Goal: Task Accomplishment & Management: Manage account settings

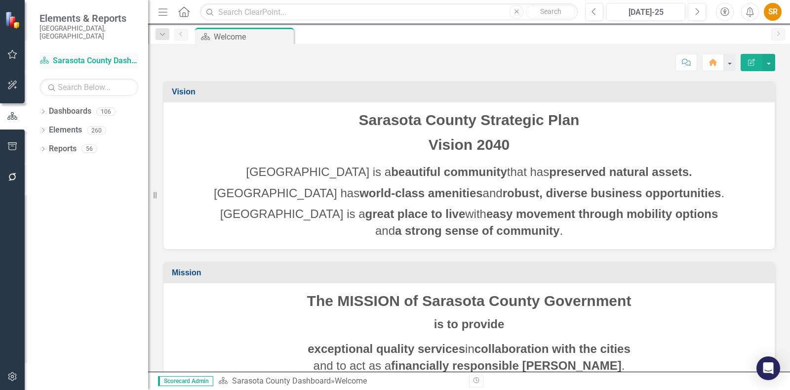
click at [75, 55] on link "Dashboard Sarasota County Dashboard" at bounding box center [89, 60] width 99 height 11
click at [45, 110] on icon "Dropdown" at bounding box center [43, 112] width 7 height 5
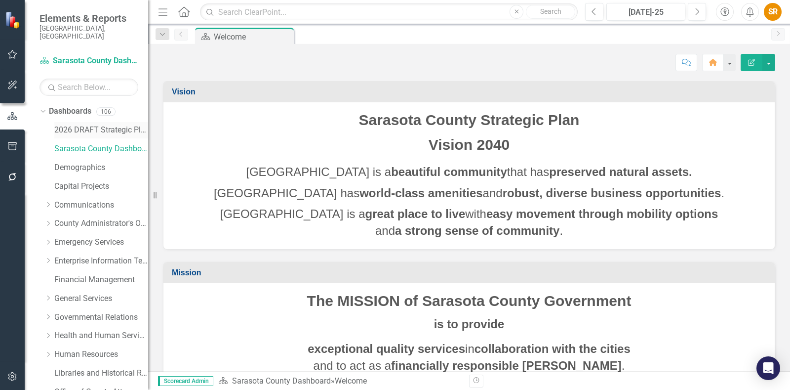
click at [103, 124] on link "2026 DRAFT Strategic Plan" at bounding box center [101, 129] width 94 height 11
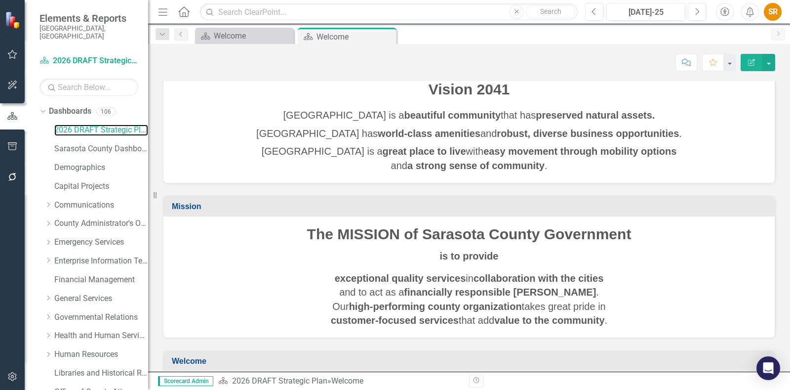
scroll to position [55, 0]
click at [87, 200] on link "Communications" at bounding box center [101, 205] width 94 height 11
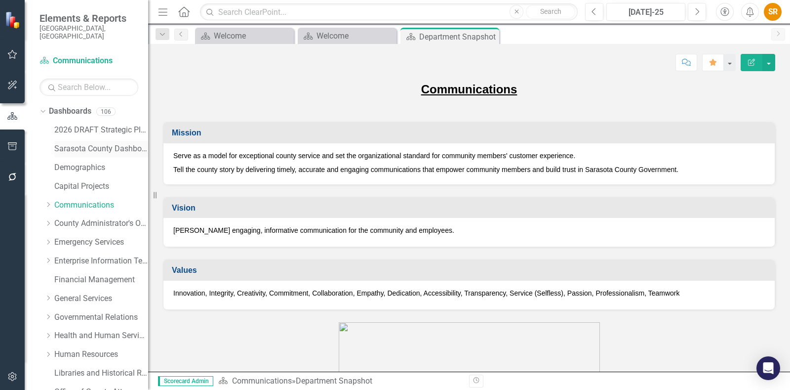
click at [117, 143] on link "Sarasota County Dashboard" at bounding box center [101, 148] width 94 height 11
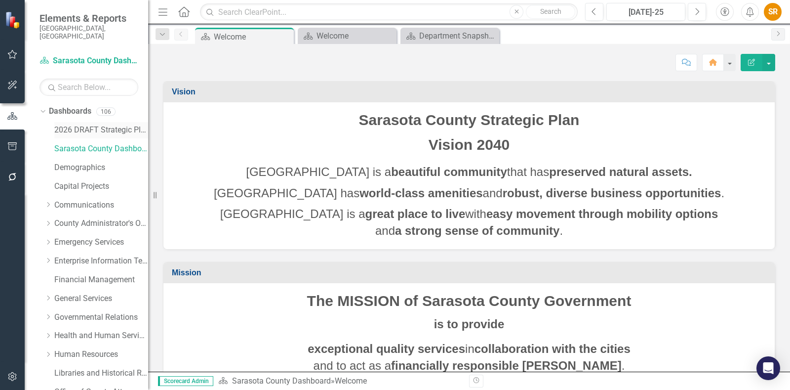
click at [91, 124] on link "2026 DRAFT Strategic Plan" at bounding box center [101, 129] width 94 height 11
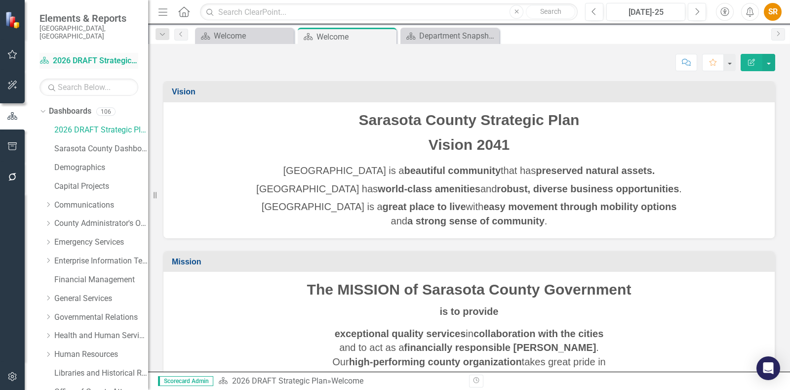
click at [124, 55] on link "Dashboard 2026 DRAFT Strategic Plan" at bounding box center [89, 60] width 99 height 11
click at [445, 36] on div "Department Snapshot" at bounding box center [451, 36] width 65 height 12
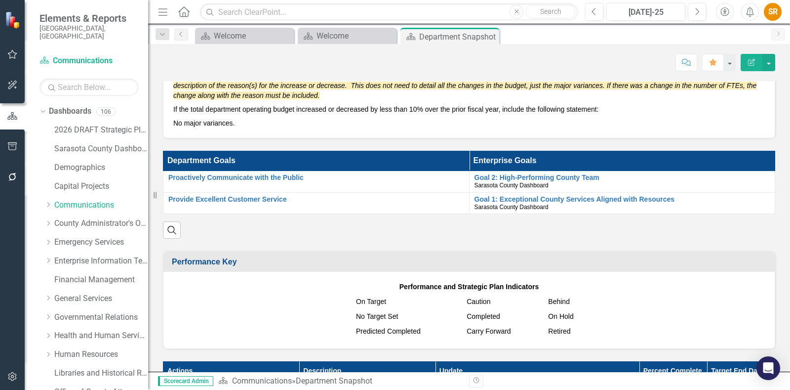
scroll to position [841, 0]
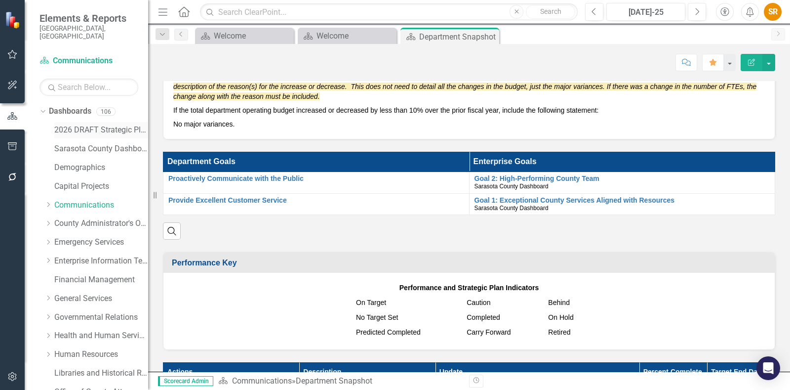
click at [112, 124] on link "2026 DRAFT Strategic Plan" at bounding box center [101, 129] width 94 height 11
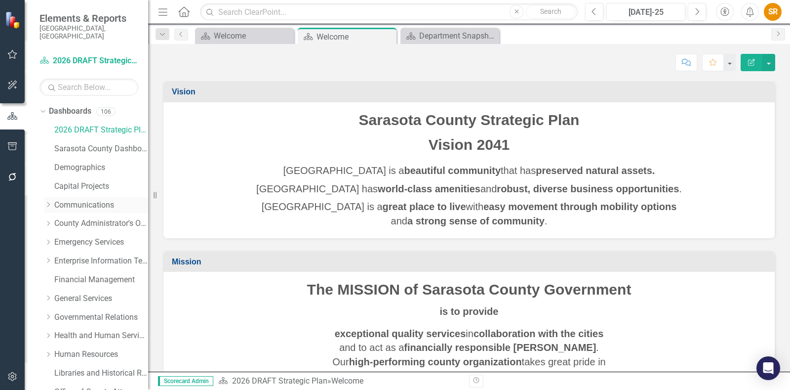
click at [48, 202] on icon "Dropdown" at bounding box center [47, 205] width 7 height 6
click at [111, 200] on link "Communications" at bounding box center [101, 205] width 94 height 11
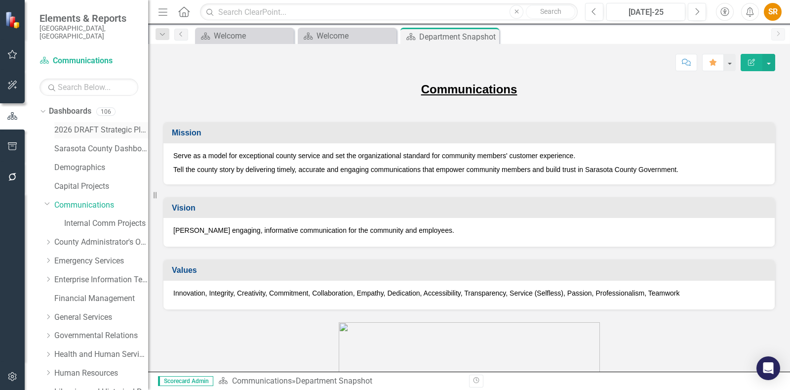
click at [102, 124] on link "2026 DRAFT Strategic Plan" at bounding box center [101, 129] width 94 height 11
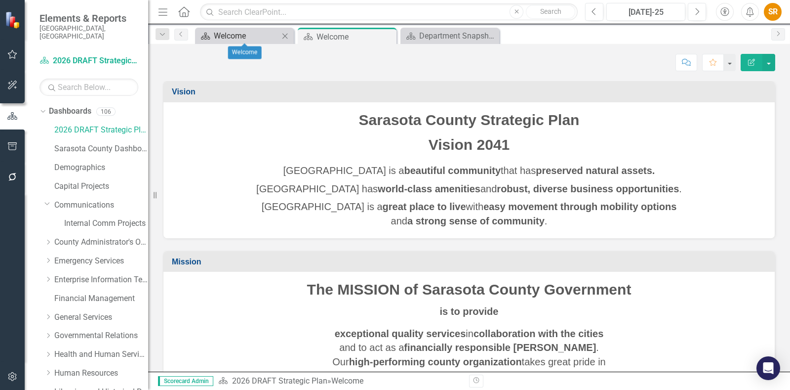
click at [247, 37] on div "Welcome" at bounding box center [246, 36] width 65 height 12
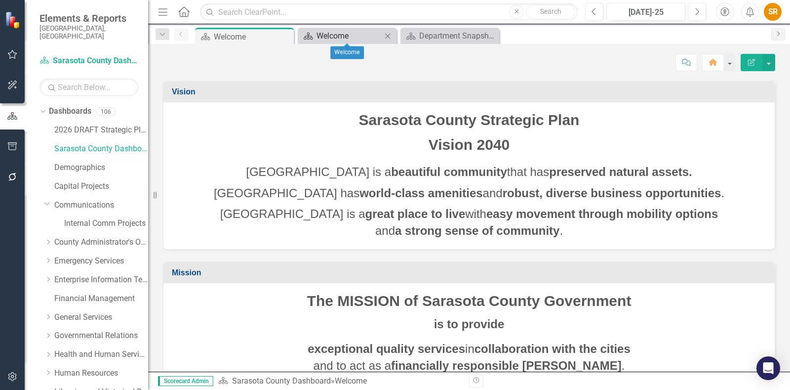
click at [347, 34] on div "Welcome" at bounding box center [349, 36] width 65 height 12
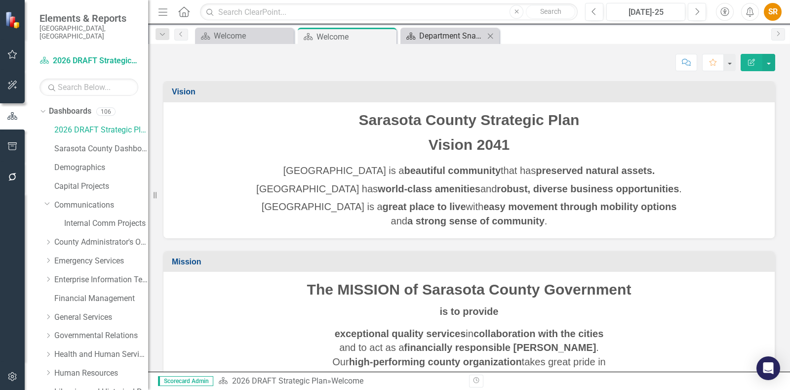
click at [443, 30] on div "Department Snapshot" at bounding box center [451, 36] width 65 height 12
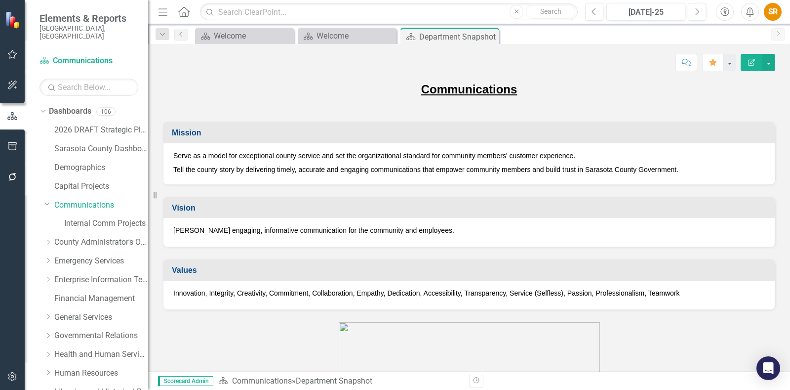
click at [182, 10] on icon "Home" at bounding box center [183, 11] width 13 height 10
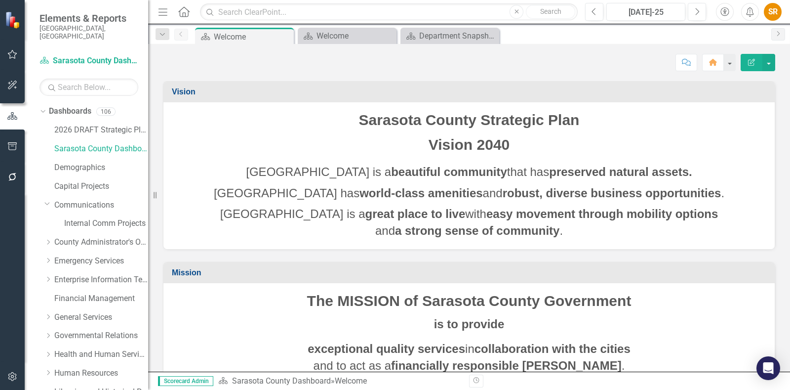
click at [159, 6] on icon "Menu" at bounding box center [163, 11] width 13 height 10
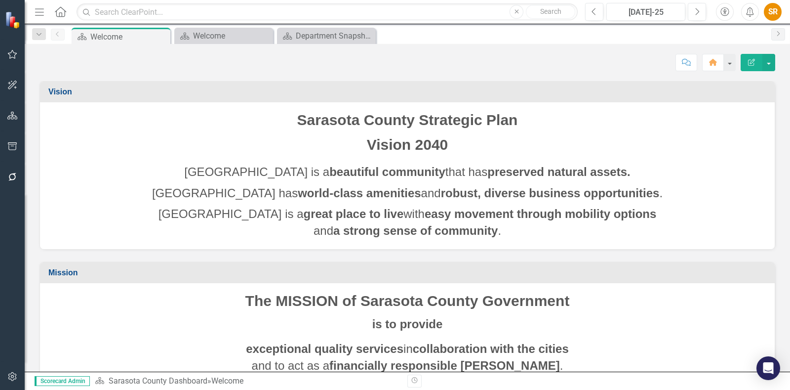
click at [40, 8] on icon "button" at bounding box center [39, 11] width 9 height 7
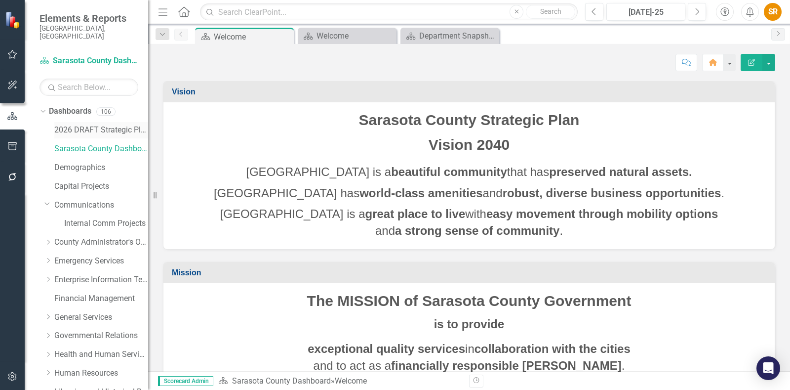
click at [72, 124] on link "2026 DRAFT Strategic Plan" at bounding box center [101, 129] width 94 height 11
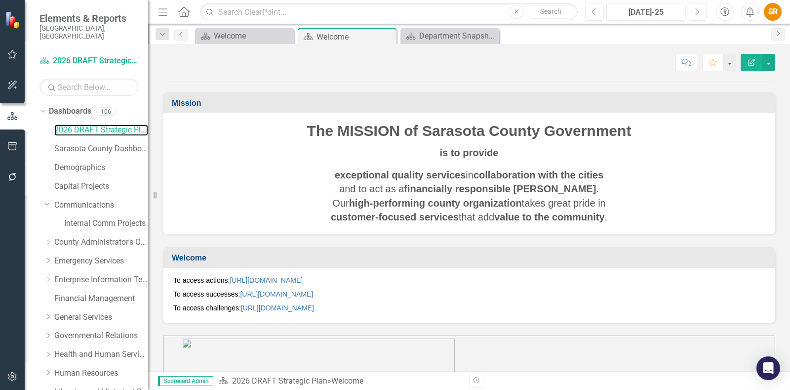
scroll to position [159, 0]
click at [290, 278] on link "[URL][DOMAIN_NAME]" at bounding box center [266, 280] width 73 height 8
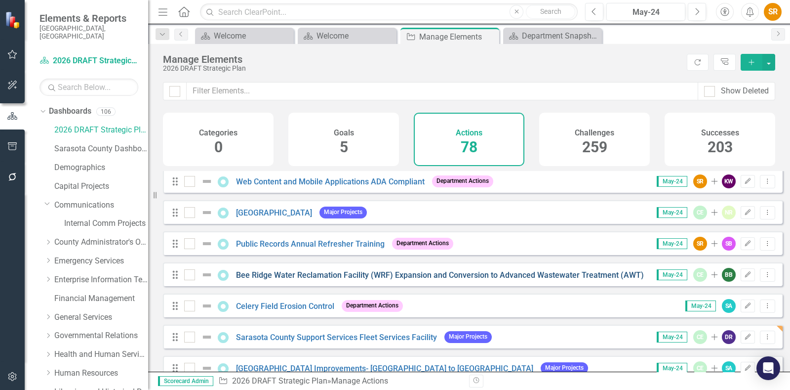
scroll to position [782, 0]
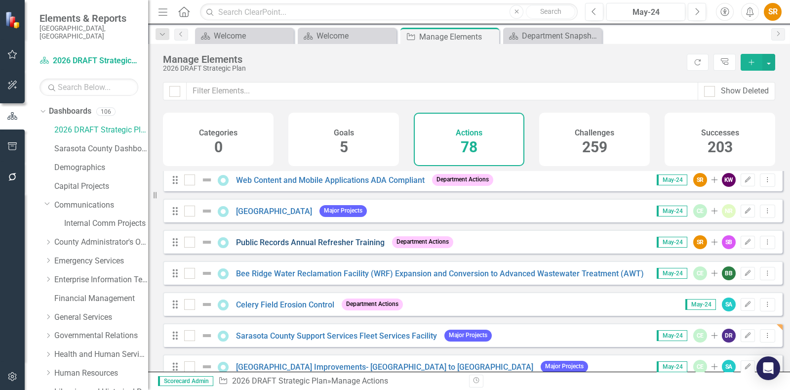
click at [370, 247] on link "Public Records Annual Refresher Training" at bounding box center [310, 242] width 149 height 9
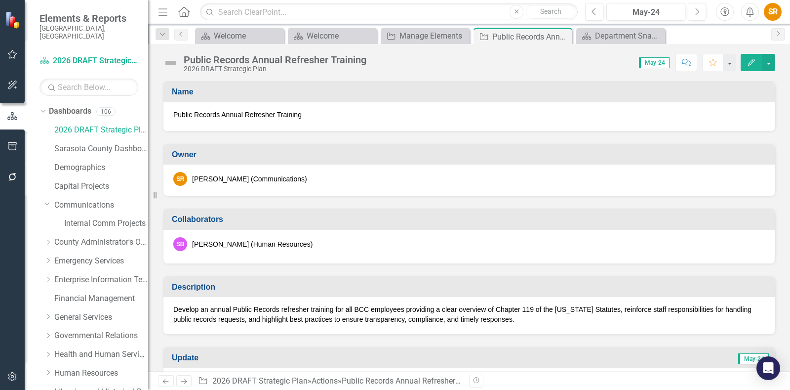
click at [359, 304] on p "Develop an annual Public Records refresher training for all BCC employees provi…" at bounding box center [469, 314] width 592 height 20
click at [351, 307] on p "Develop an annual Public Records refresher training for all BCC employees provi…" at bounding box center [469, 314] width 592 height 20
click at [356, 308] on p "Develop an annual Public Records refresher training for all BCC employees provi…" at bounding box center [469, 314] width 592 height 20
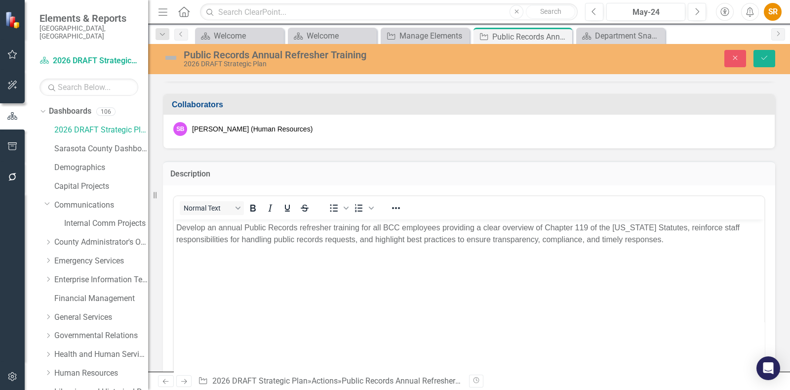
scroll to position [114, 0]
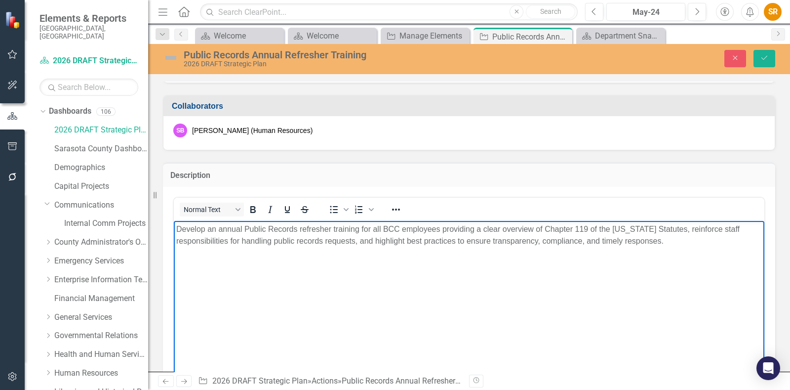
click at [385, 229] on p "Develop an annual Public Records refresher training for all BCC employees provi…" at bounding box center [469, 235] width 586 height 24
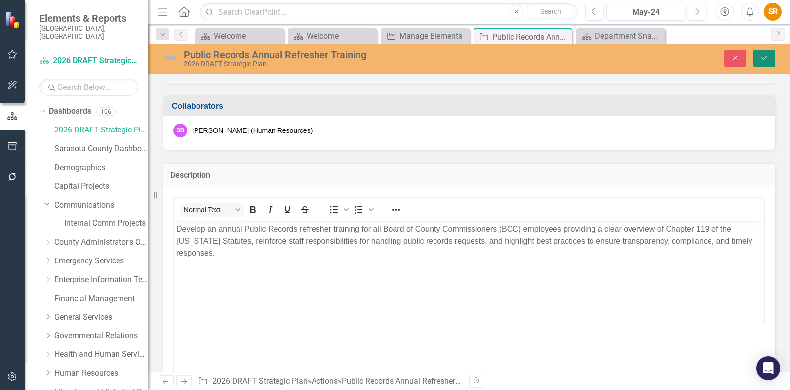
click at [766, 56] on icon "Save" at bounding box center [764, 57] width 9 height 7
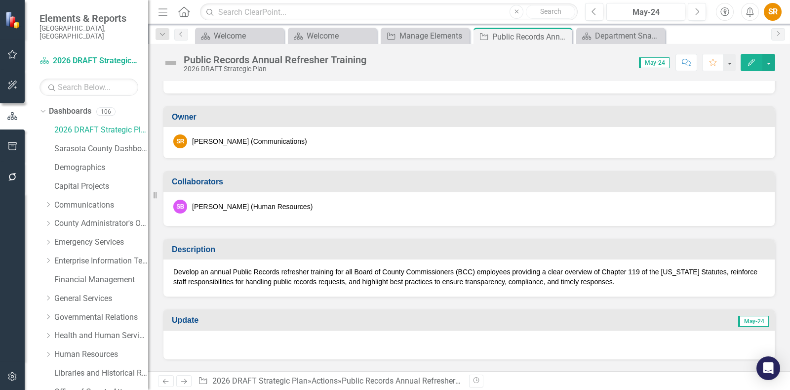
scroll to position [0, 0]
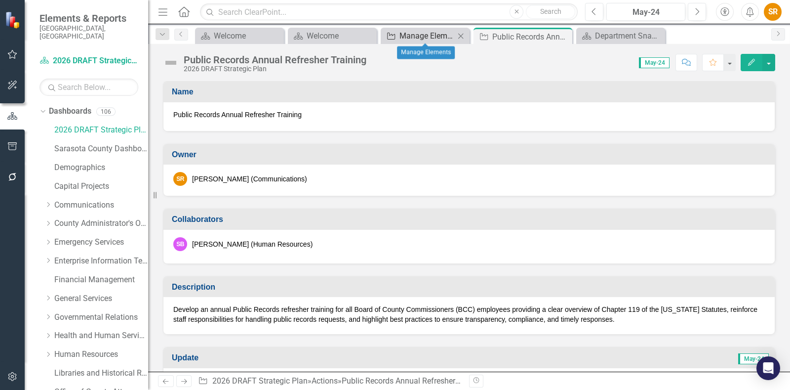
click at [446, 31] on div "Manage Elements" at bounding box center [427, 36] width 55 height 12
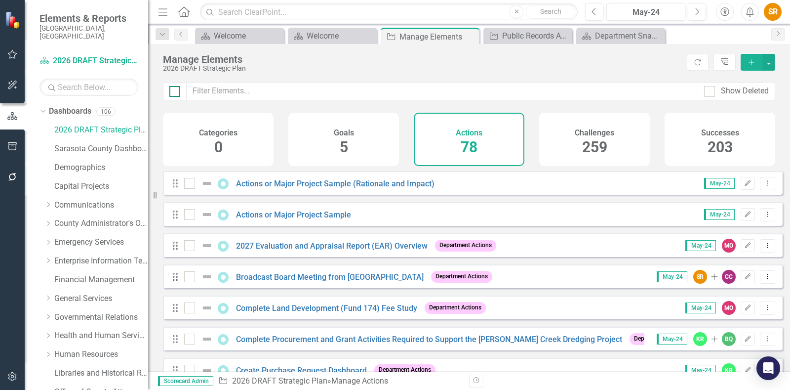
click at [169, 90] on input "checkbox" at bounding box center [172, 89] width 6 height 6
checkbox input "true"
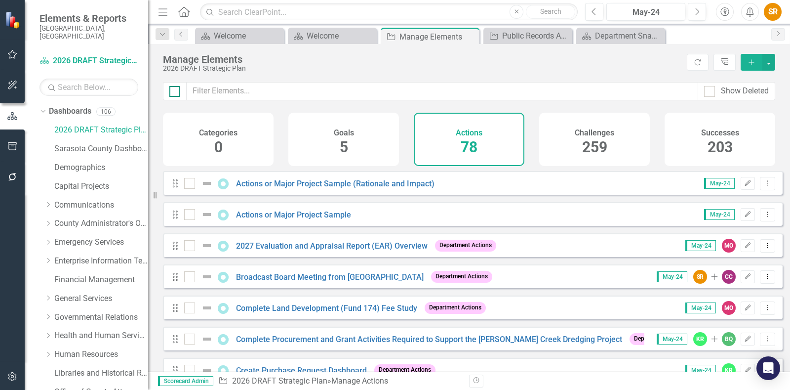
checkbox input "true"
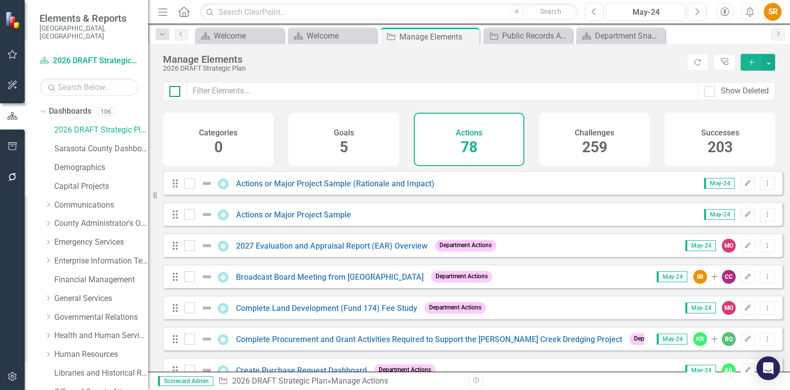
checkbox input "true"
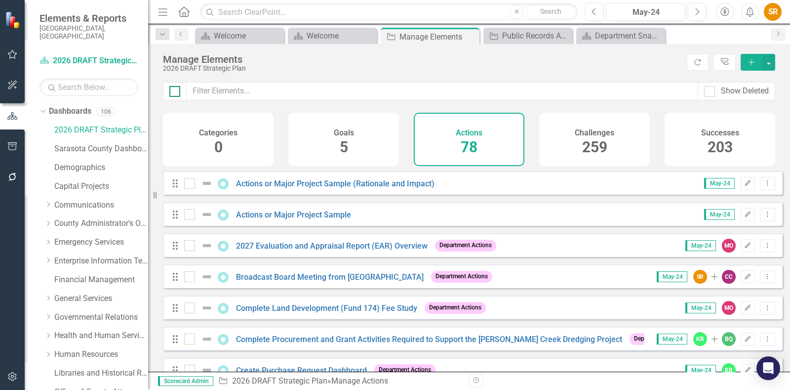
checkbox input "true"
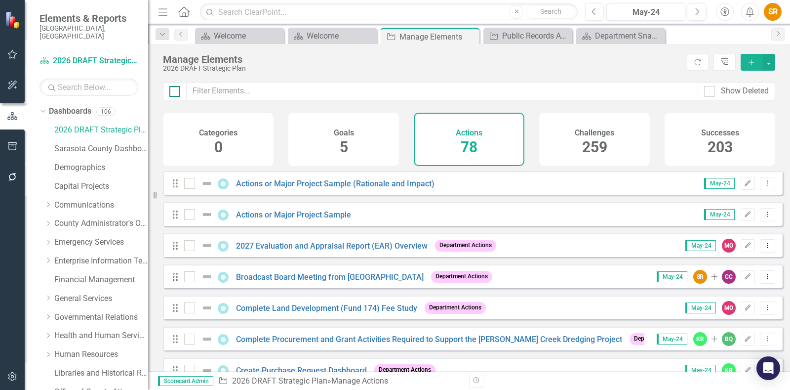
checkbox input "true"
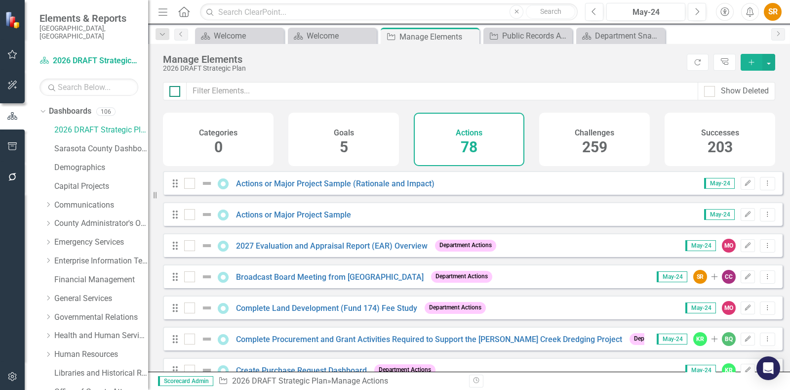
checkbox input "true"
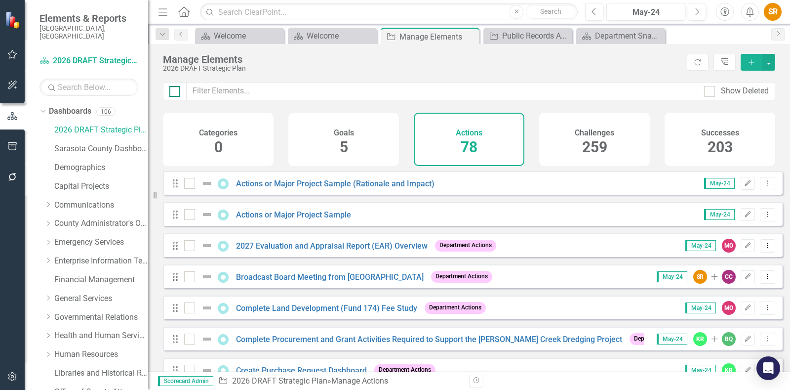
checkbox input "true"
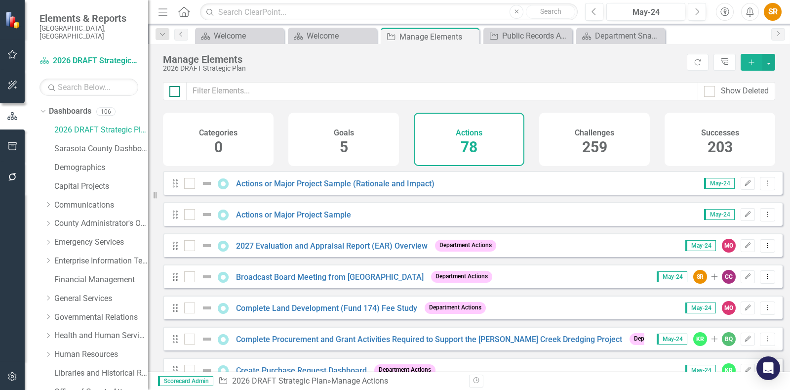
checkbox input "true"
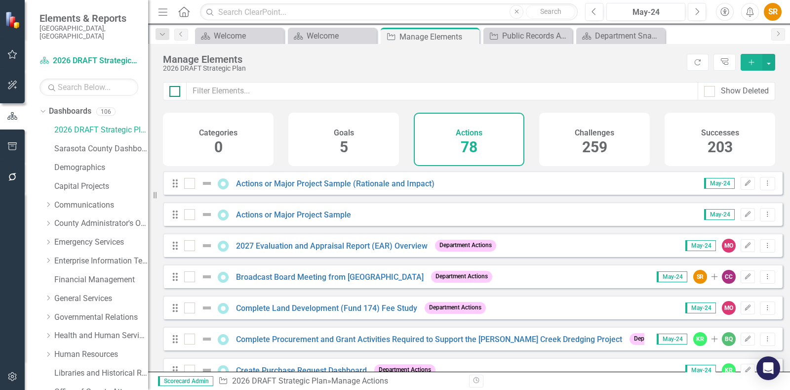
checkbox input "true"
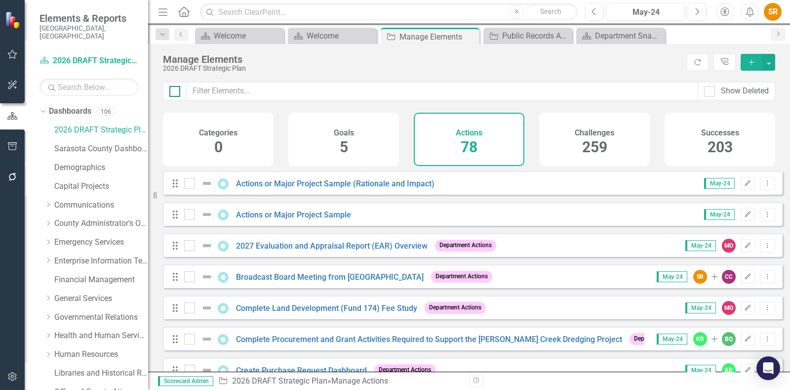
checkbox input "true"
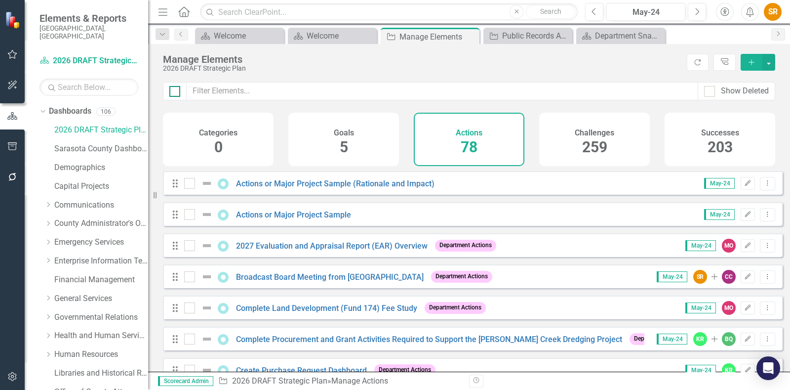
checkbox input "true"
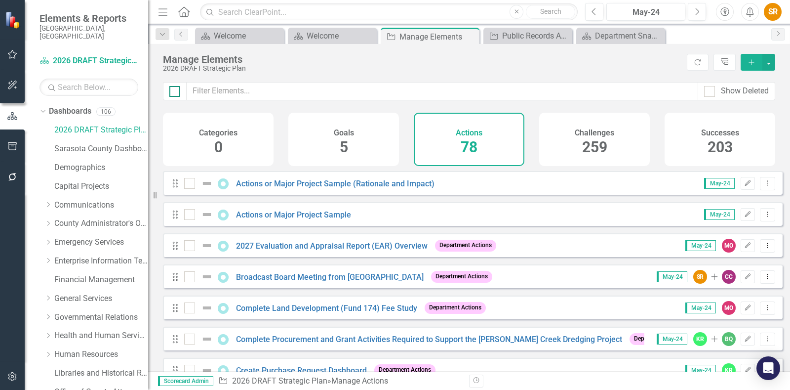
checkbox input "true"
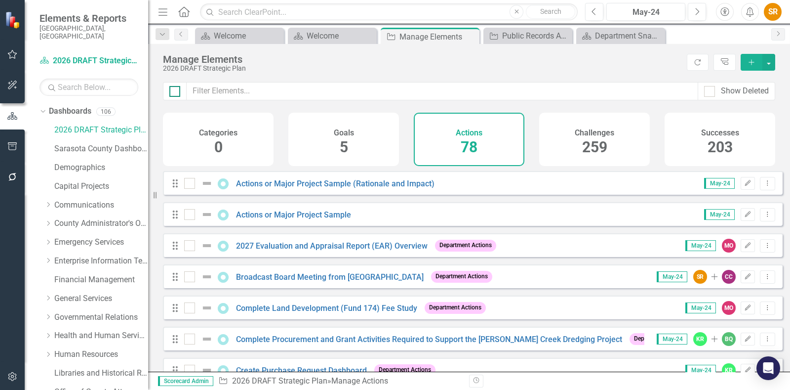
checkbox input "true"
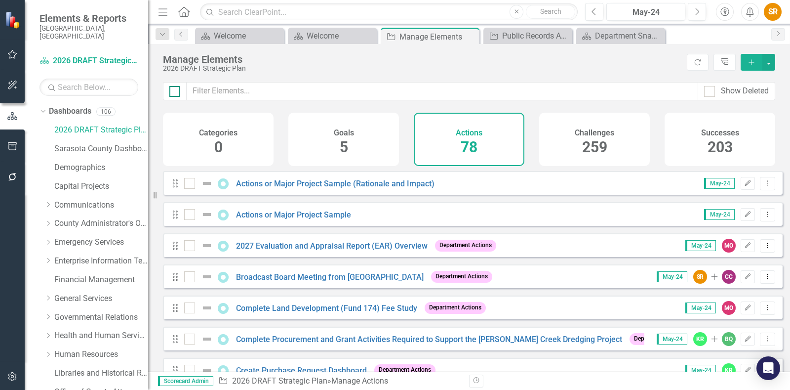
checkbox input "true"
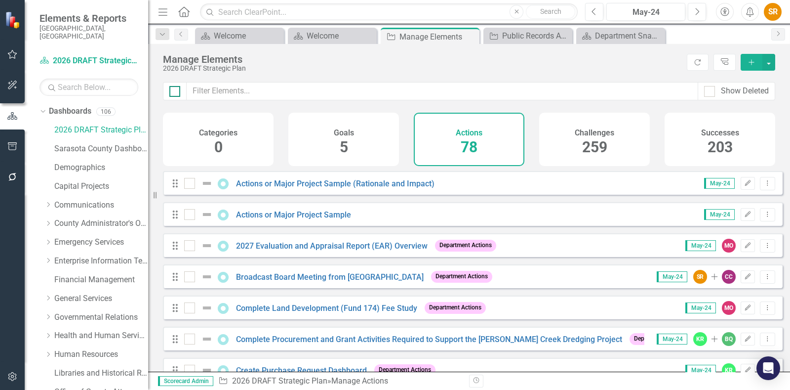
checkbox input "true"
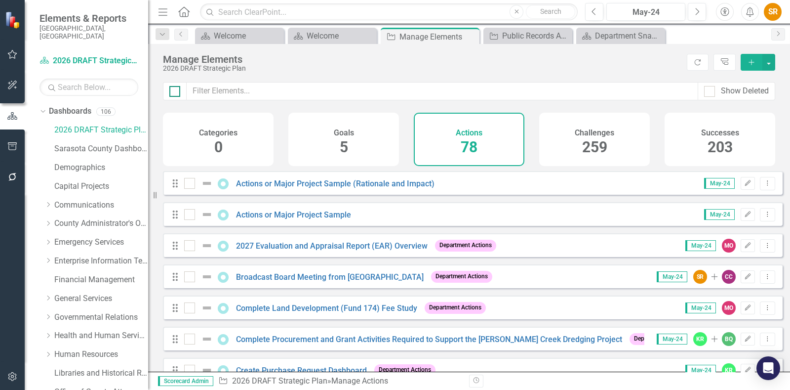
checkbox input "true"
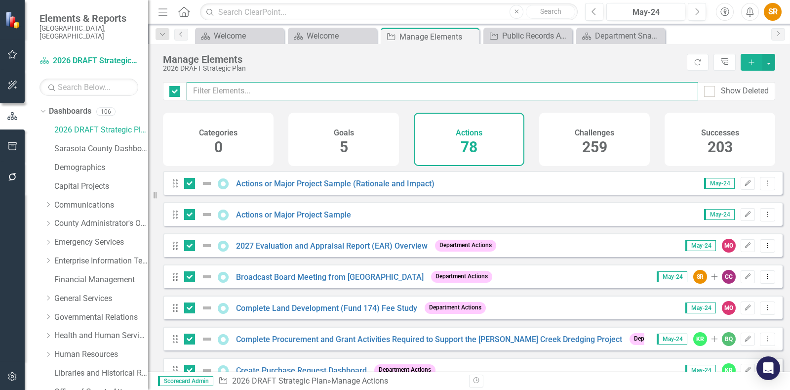
click at [217, 89] on input "text" at bounding box center [443, 91] width 512 height 18
type input "C"
checkbox input "false"
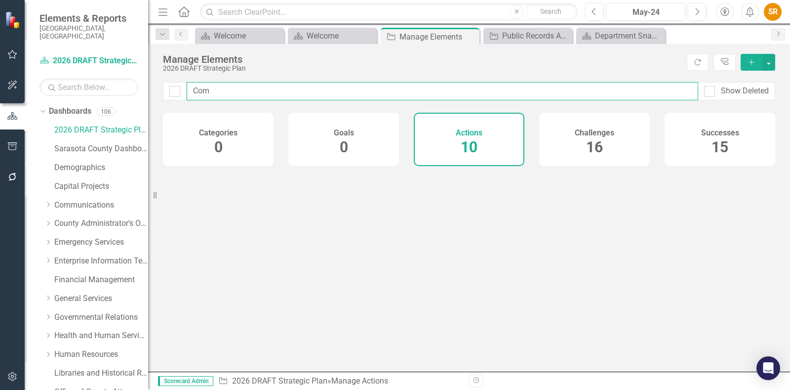
type input "Comm"
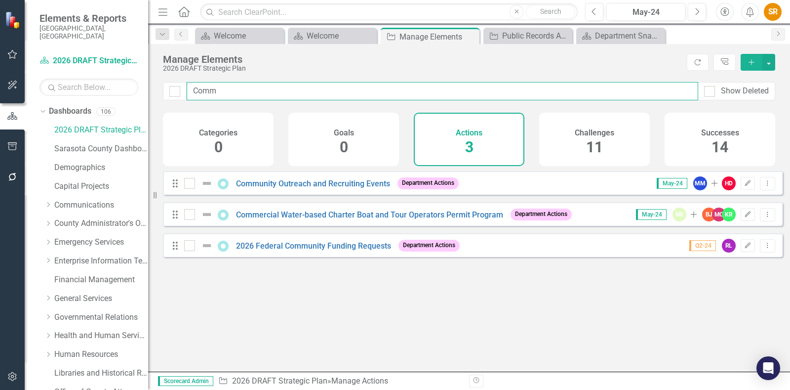
checkbox input "false"
type input "Commu"
checkbox input "false"
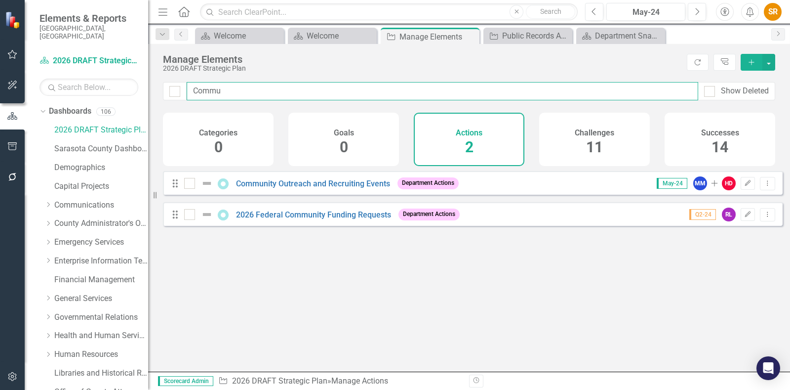
type input "Commun"
checkbox input "false"
type input "Commu"
checkbox input "false"
type input "Comm"
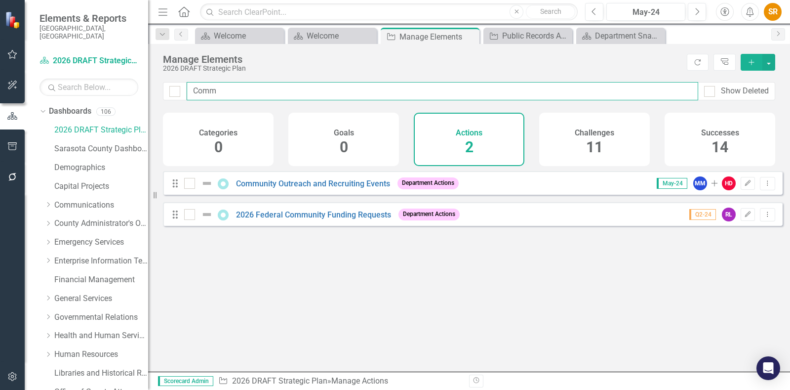
checkbox input "false"
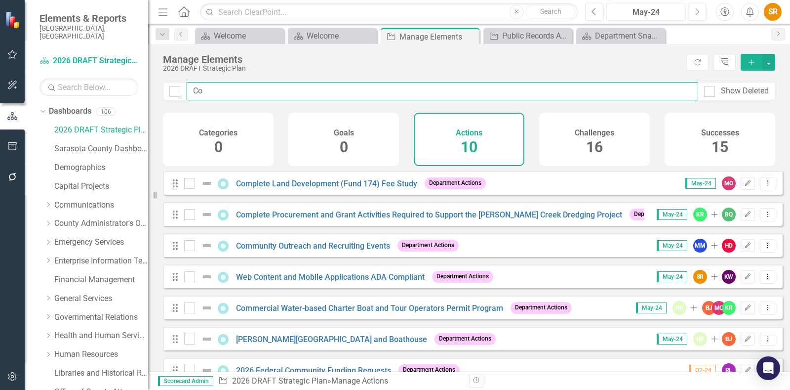
type input "C"
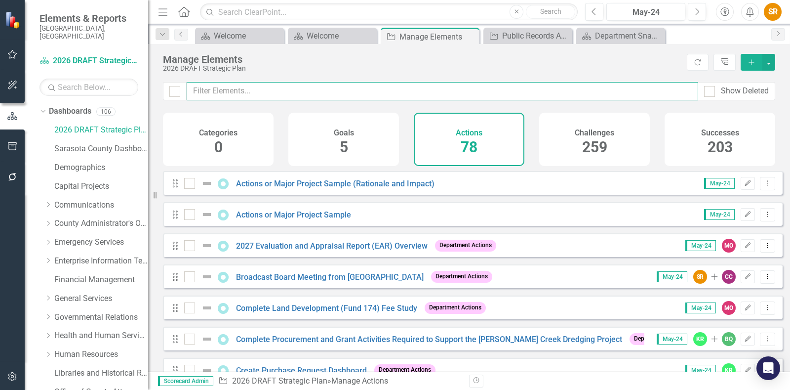
checkbox input "false"
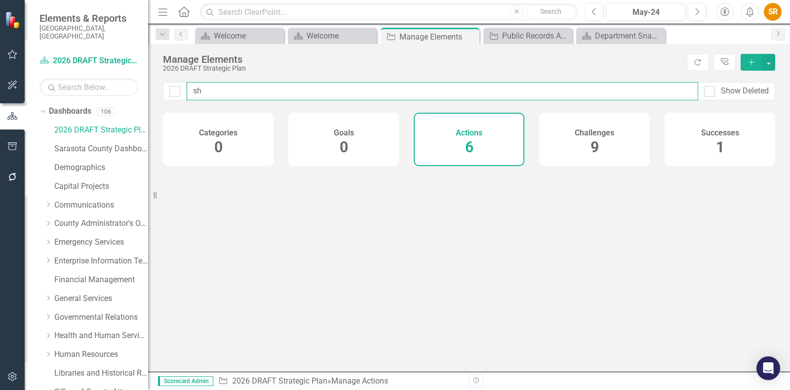
type input "she"
checkbox input "false"
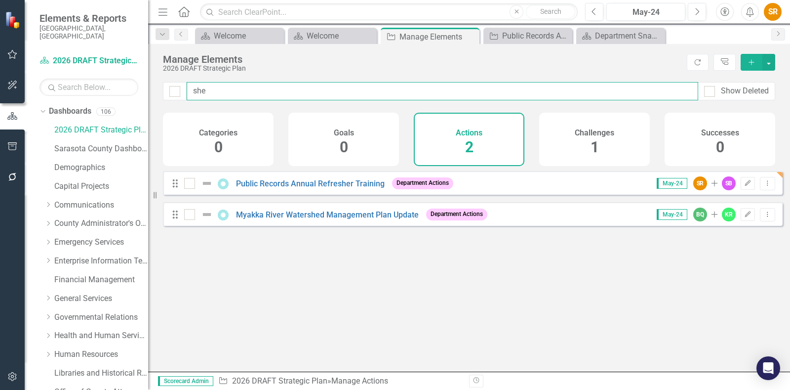
type input "sh"
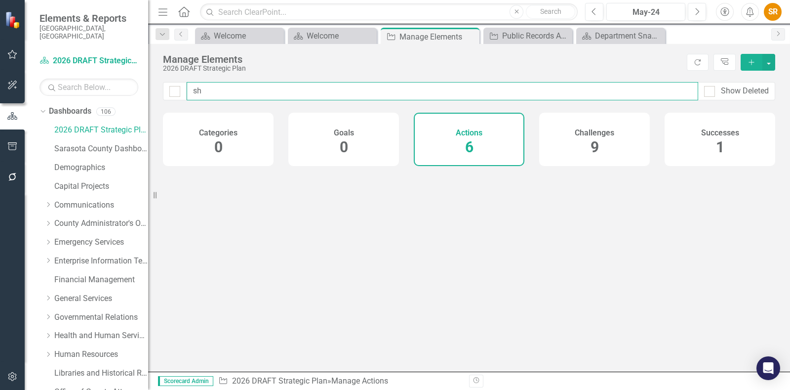
checkbox input "false"
type input "s"
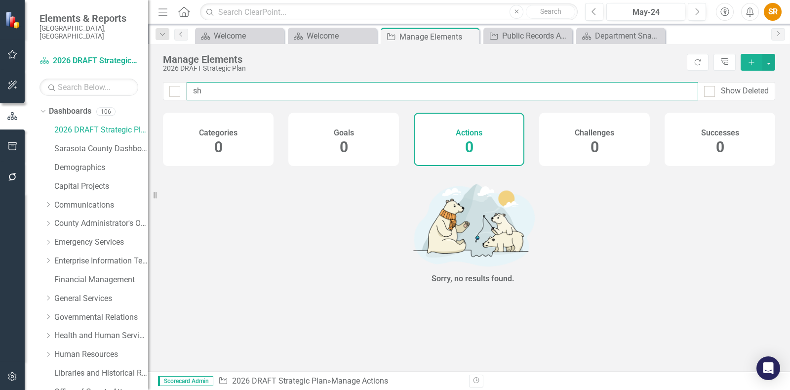
type input "s"
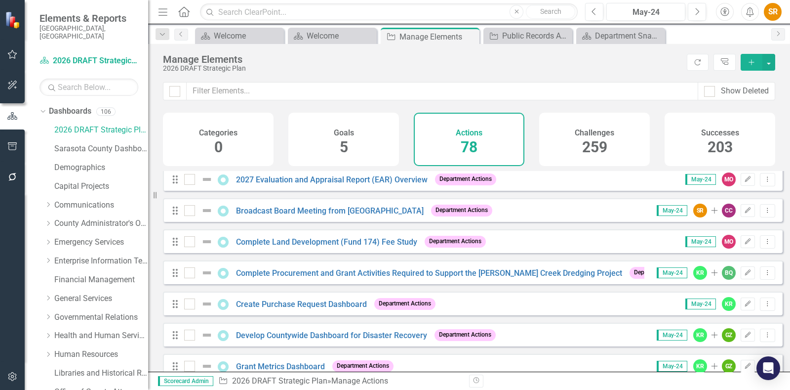
scroll to position [61, 0]
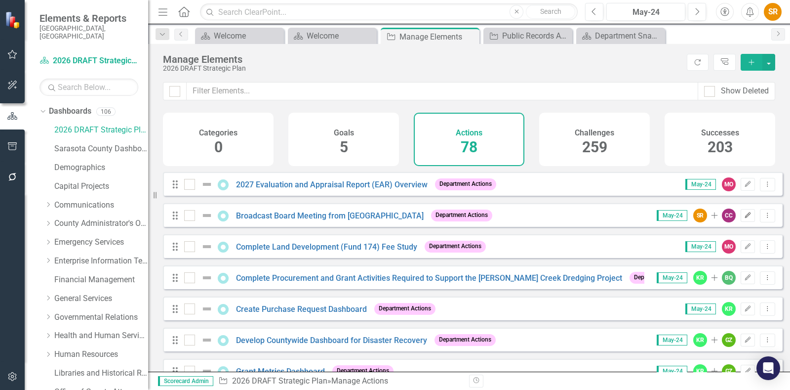
click at [744, 218] on icon "Edit" at bounding box center [747, 215] width 7 height 6
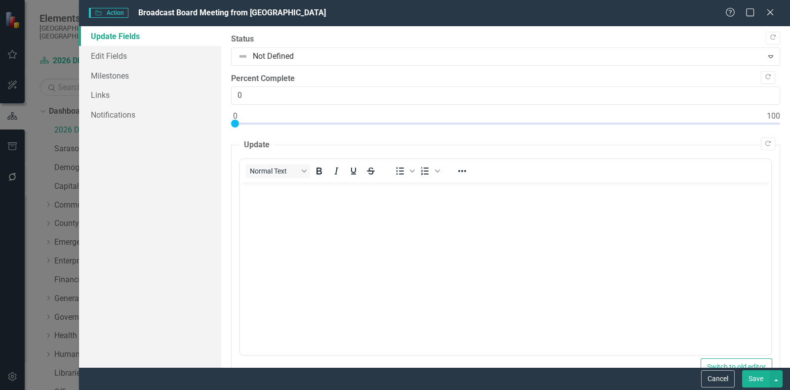
scroll to position [0, 0]
click at [776, 10] on div "Help Maximize Close" at bounding box center [753, 12] width 55 height 11
click at [772, 10] on icon at bounding box center [770, 11] width 7 height 7
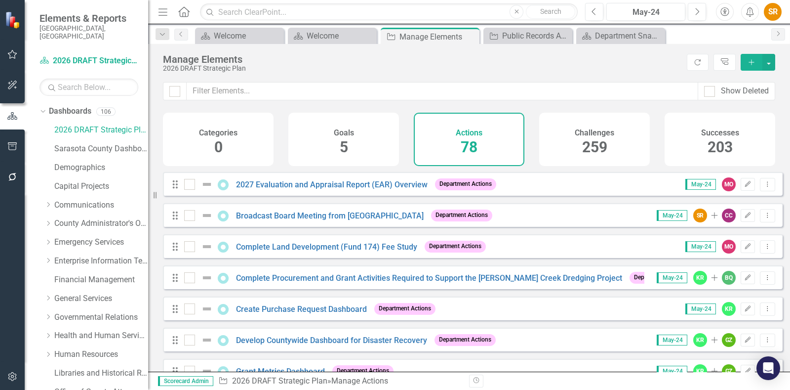
click at [583, 218] on div "Drag Broadcast Board Meeting from new County Administration Center Department A…" at bounding box center [473, 215] width 620 height 24
click at [424, 218] on link "Broadcast Board Meeting from [GEOGRAPHIC_DATA]" at bounding box center [330, 215] width 188 height 9
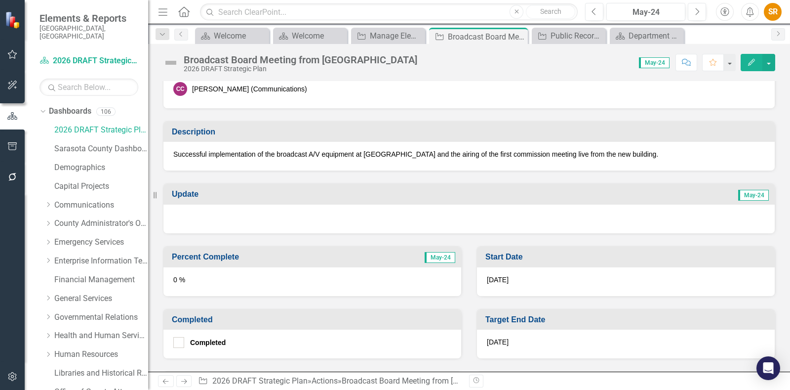
scroll to position [154, 0]
click at [385, 154] on p "Successful implementation of the broadcast A/V equipment at [GEOGRAPHIC_DATA] a…" at bounding box center [469, 155] width 592 height 10
click at [379, 150] on p "Successful implementation of the broadcast A/V equipment at [GEOGRAPHIC_DATA] a…" at bounding box center [469, 155] width 592 height 10
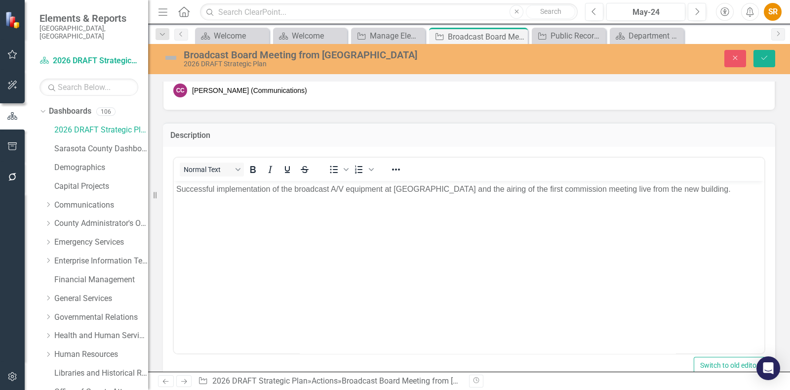
scroll to position [0, 0]
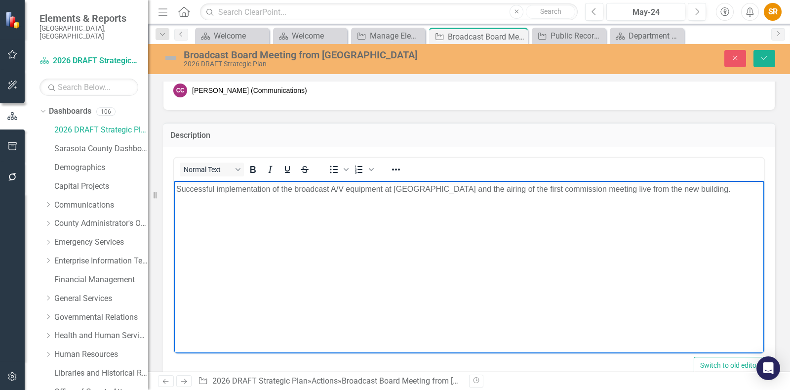
click at [412, 189] on p "Successful implementation of the broadcast A/V equipment at [GEOGRAPHIC_DATA] a…" at bounding box center [469, 189] width 586 height 12
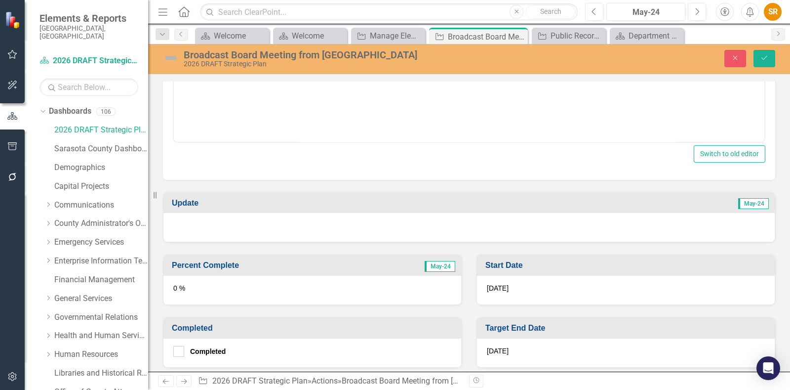
click at [636, 263] on h3 "Start Date" at bounding box center [628, 265] width 285 height 9
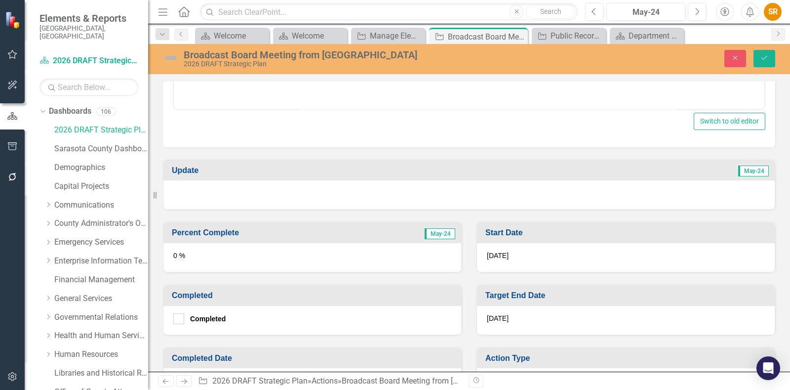
scroll to position [398, 0]
click at [538, 314] on div "[DATE]" at bounding box center [626, 320] width 298 height 29
click at [500, 310] on div "[DATE]" at bounding box center [626, 320] width 298 height 29
click at [506, 291] on h3 "Target End Date" at bounding box center [628, 295] width 285 height 9
click at [495, 317] on span "[DATE]" at bounding box center [498, 318] width 22 height 8
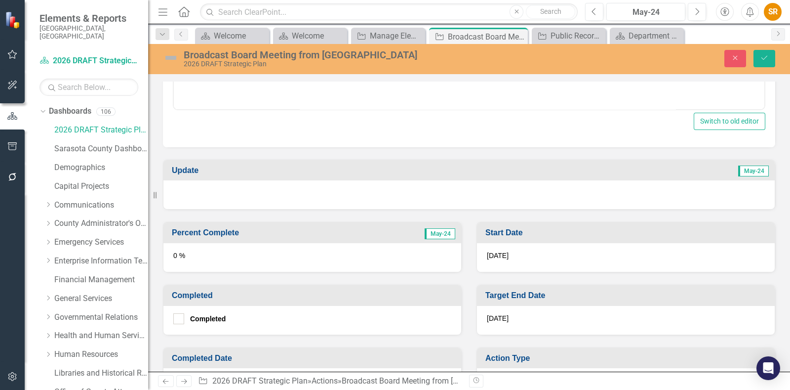
click at [495, 317] on span "[DATE]" at bounding box center [498, 318] width 22 height 8
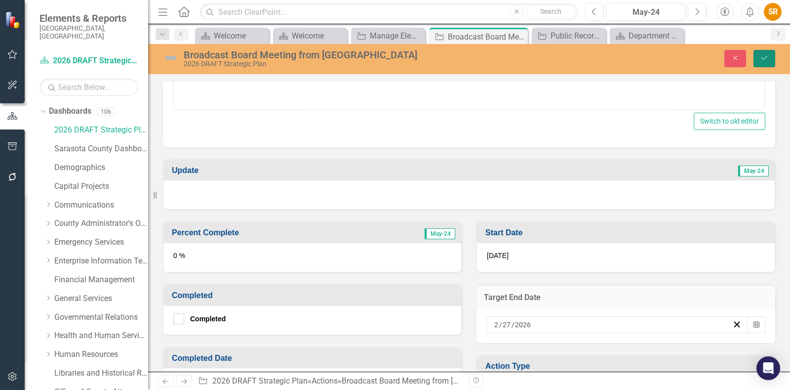
click at [765, 58] on icon "Save" at bounding box center [764, 57] width 9 height 7
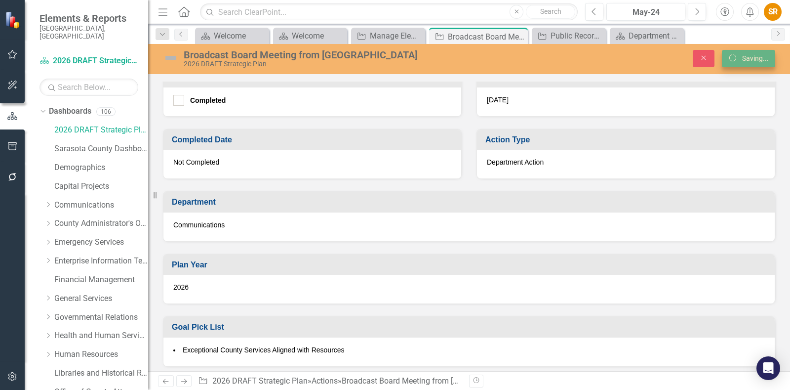
scroll to position [395, 0]
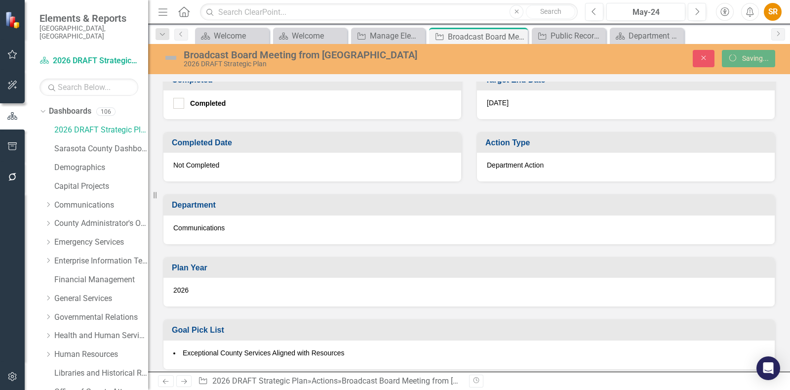
click at [681, 221] on div "Communications" at bounding box center [470, 229] width 612 height 29
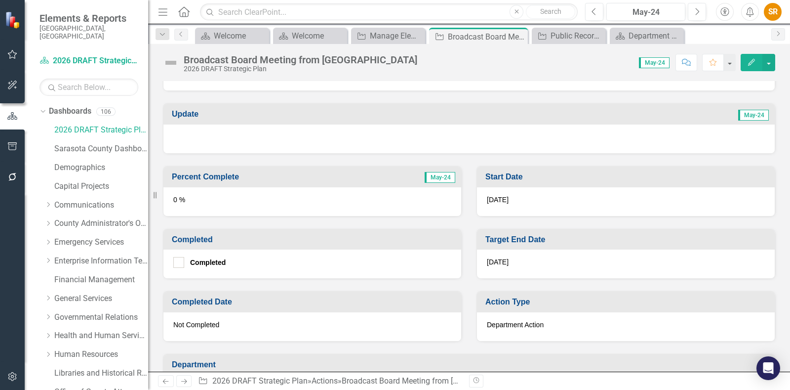
scroll to position [239, 0]
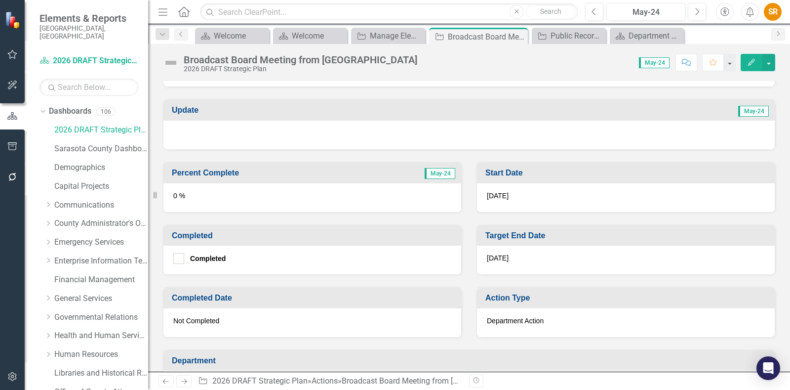
click at [574, 247] on div "[DATE]" at bounding box center [626, 260] width 298 height 29
click at [504, 254] on span "[DATE]" at bounding box center [498, 258] width 22 height 8
click at [510, 232] on h3 "Target End Date" at bounding box center [628, 235] width 285 height 9
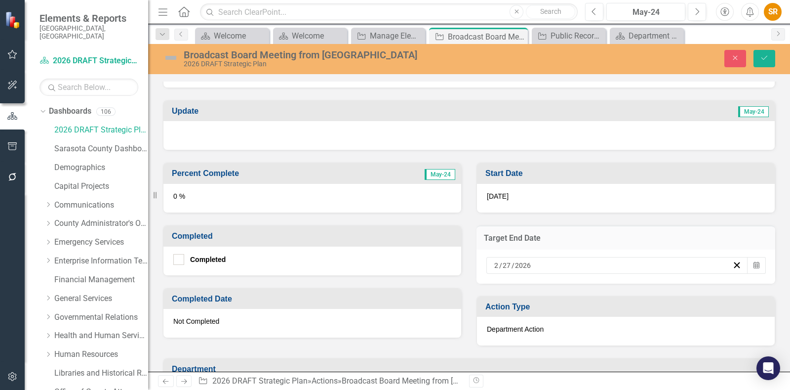
click at [534, 261] on div "[DATE]" at bounding box center [613, 265] width 240 height 10
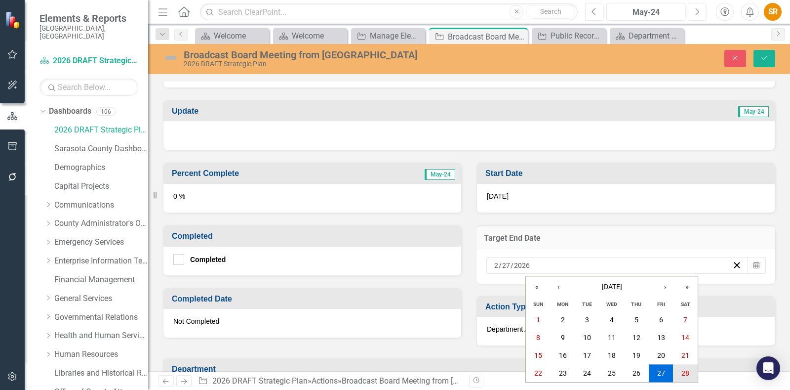
click at [684, 374] on abbr "28" at bounding box center [686, 374] width 8 height 8
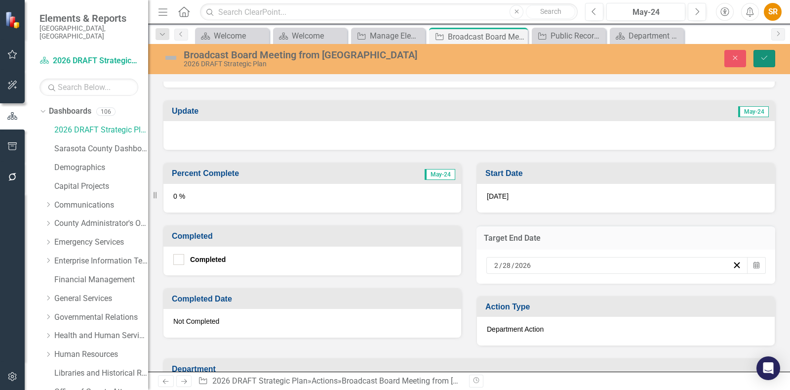
click at [766, 55] on icon "Save" at bounding box center [764, 57] width 9 height 7
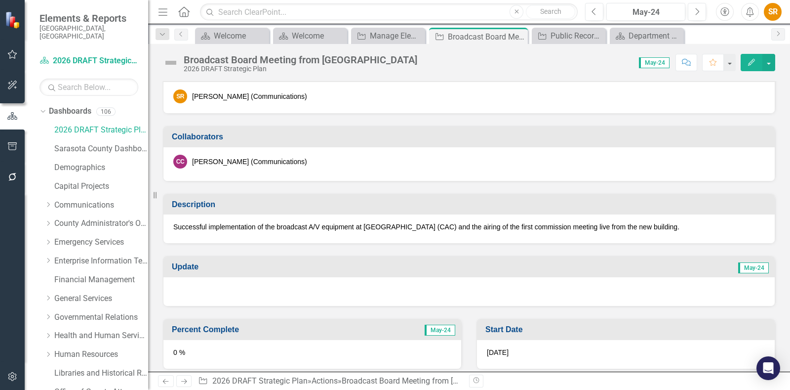
scroll to position [0, 0]
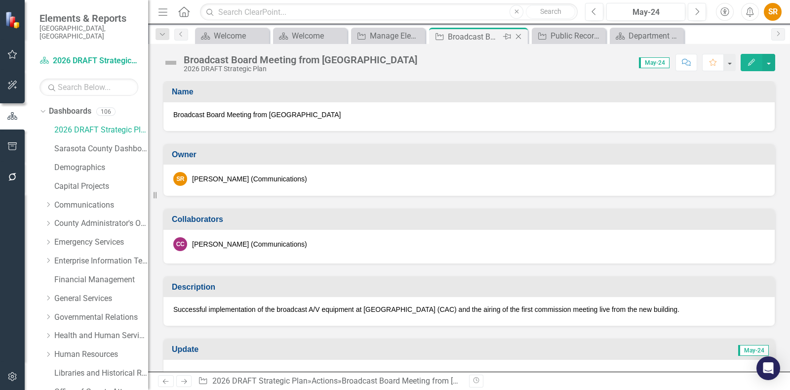
click at [519, 34] on icon "Close" at bounding box center [519, 37] width 10 height 8
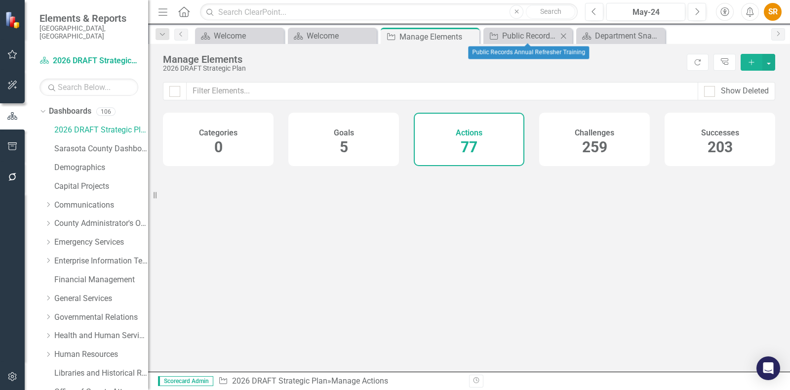
click at [563, 33] on icon "Close" at bounding box center [564, 36] width 10 height 8
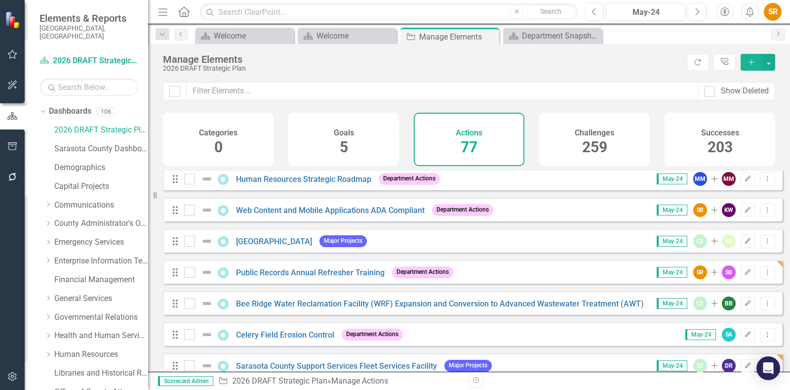
scroll to position [753, 0]
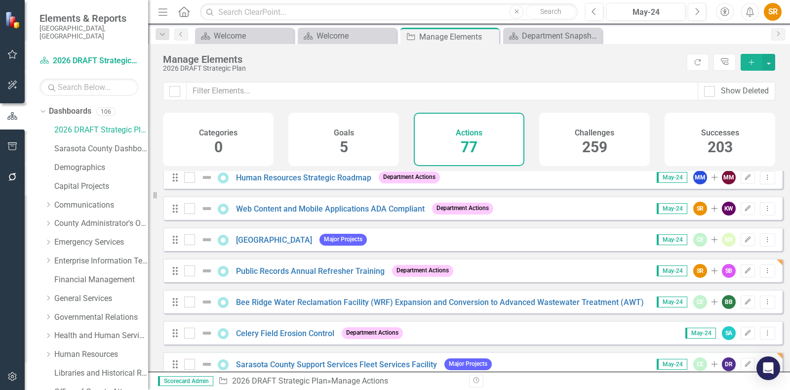
click at [510, 215] on div "Drag Web Content and Mobile Applications ADA Compliant Department Actions May-2…" at bounding box center [473, 208] width 620 height 24
click at [741, 211] on button "Edit" at bounding box center [748, 208] width 14 height 13
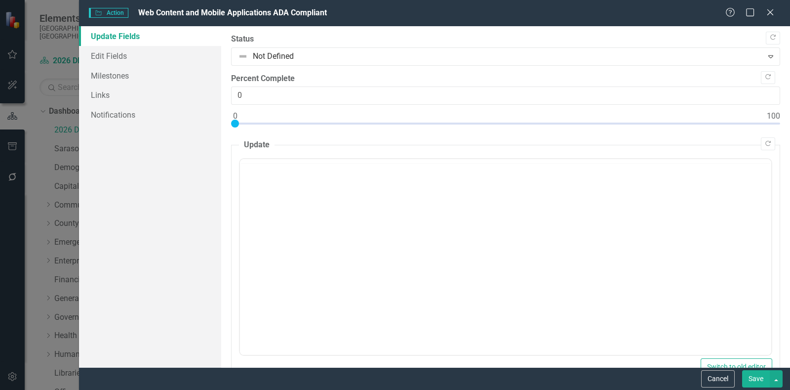
scroll to position [0, 0]
click at [126, 55] on link "Edit Fields" at bounding box center [150, 56] width 142 height 20
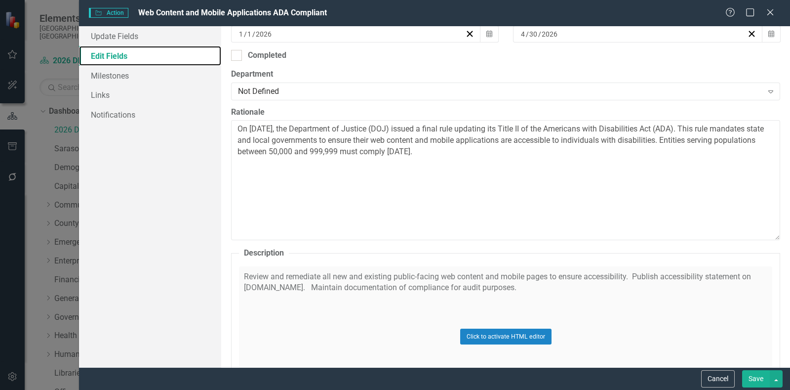
scroll to position [349, 0]
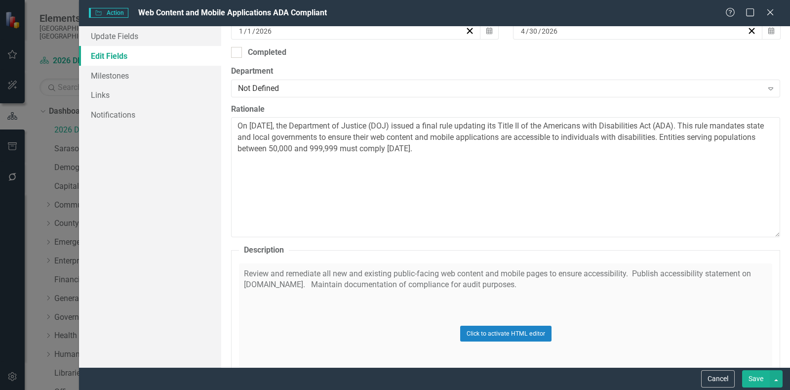
click at [544, 284] on div "Click to activate HTML editor" at bounding box center [506, 333] width 534 height 141
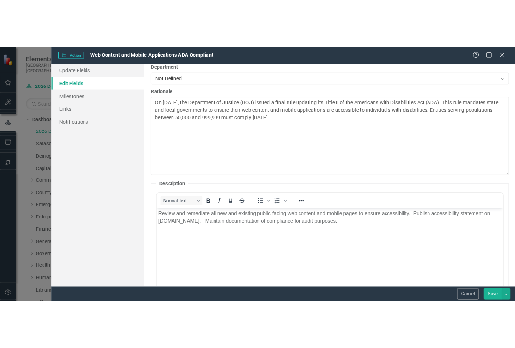
scroll to position [390, 0]
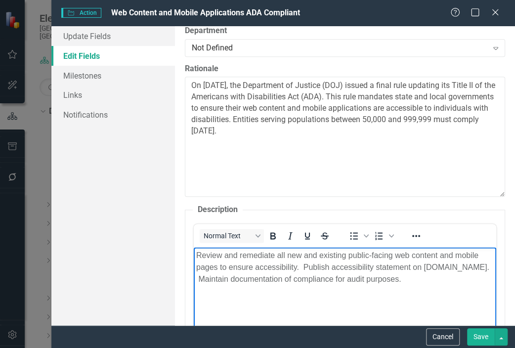
click at [310, 265] on p "Review and remediate all new and existing public-facing web content and mobile …" at bounding box center [344, 267] width 297 height 36
click at [464, 268] on p "Review and remediate all new and existing public-facing web content and mobile …" at bounding box center [344, 267] width 297 height 36
click at [207, 278] on p "Review and remediate all new and existing public-facing web content and mobile …" at bounding box center [344, 267] width 297 height 36
click at [346, 287] on body "Review and remediate all new and existing public-facing web content and mobile …" at bounding box center [345, 321] width 302 height 148
drag, startPoint x: 334, startPoint y: 279, endPoint x: 421, endPoint y: 282, distance: 87.0
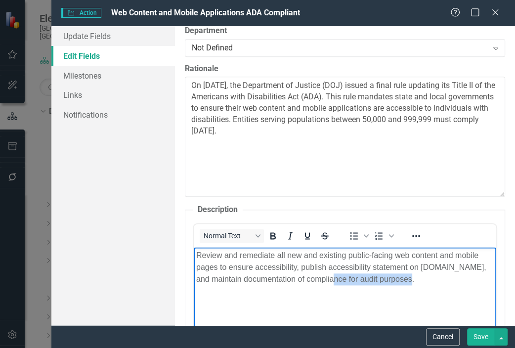
click at [421, 282] on p "Review and remediate all new and existing public-facing web content and mobile …" at bounding box center [344, 267] width 297 height 36
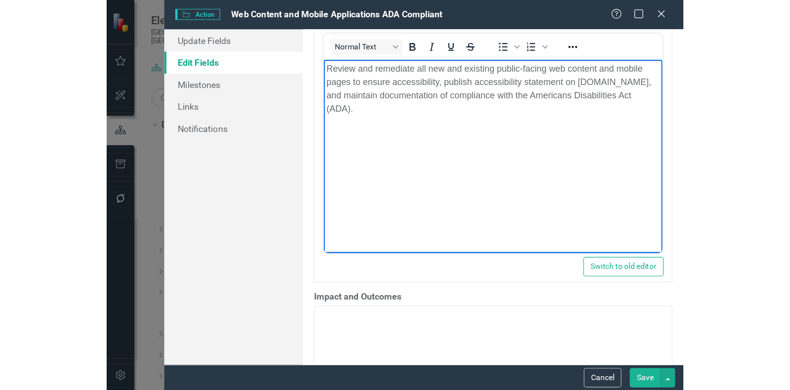
scroll to position [594, 0]
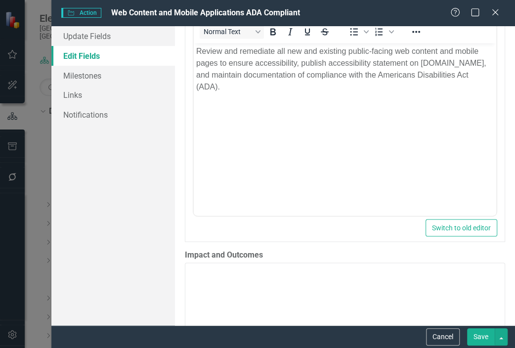
click at [487, 334] on button "Save" at bounding box center [481, 336] width 28 height 17
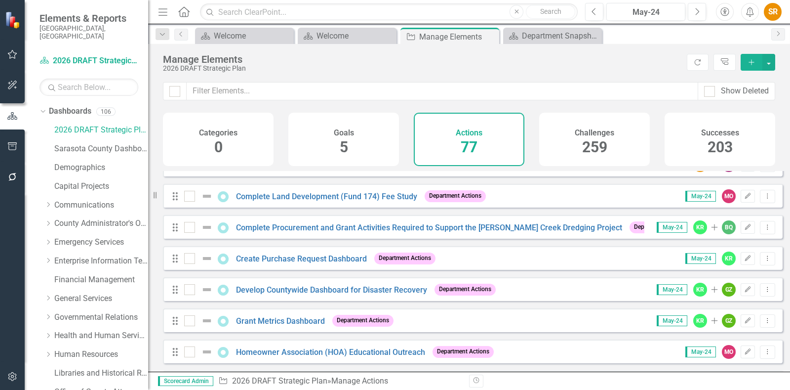
scroll to position [0, 0]
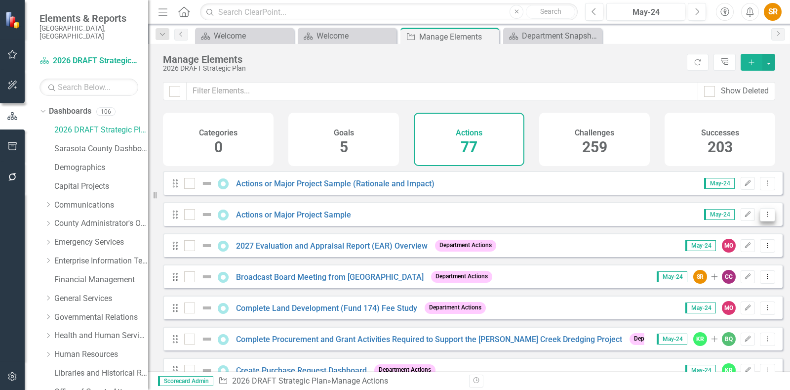
click at [764, 217] on icon "Dropdown Menu" at bounding box center [768, 214] width 8 height 6
click at [736, 274] on link "Copy Duplicate Action" at bounding box center [727, 275] width 81 height 18
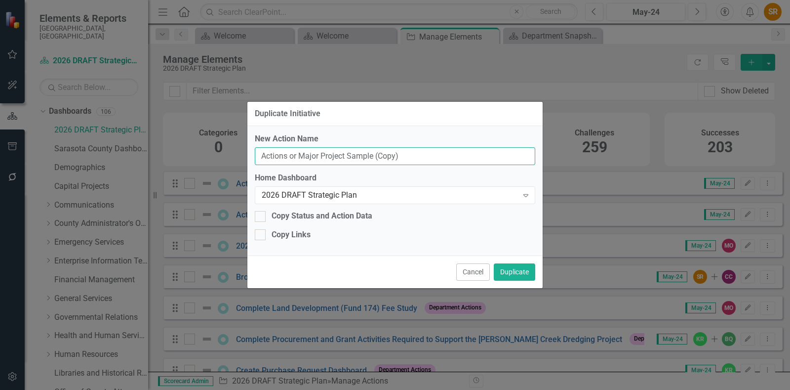
drag, startPoint x: 422, startPoint y: 151, endPoint x: 233, endPoint y: 135, distance: 189.9
click at [233, 135] on div "Duplicate Initiative New Action Name Actions or Major Project Sample (Copy) Hom…" at bounding box center [395, 195] width 790 height 390
paste input "Communications Project Management System Review"
type input "Communications Project Management System Review"
click at [517, 270] on button "Duplicate" at bounding box center [514, 271] width 41 height 17
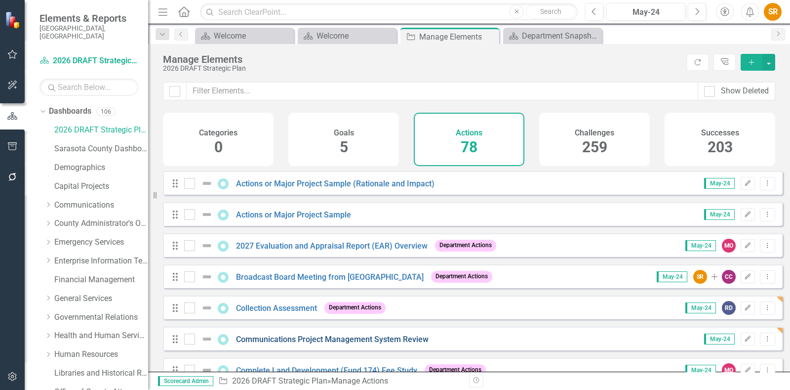
click at [393, 343] on link "Communications Project Management System Review" at bounding box center [332, 338] width 193 height 9
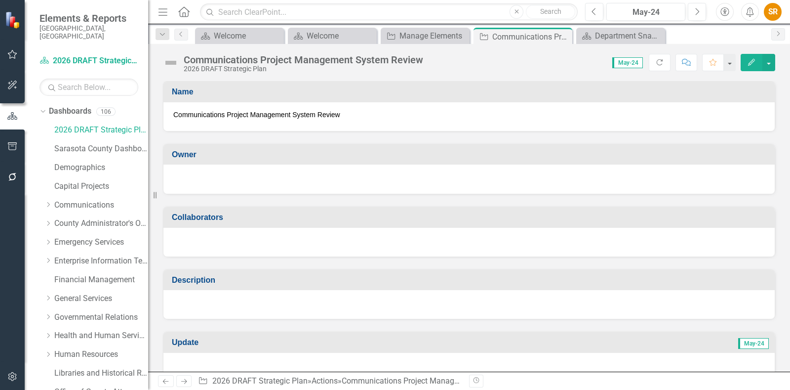
click at [354, 168] on div at bounding box center [470, 179] width 612 height 29
click at [354, 180] on div at bounding box center [469, 178] width 592 height 12
click at [412, 38] on div "Manage Elements" at bounding box center [427, 36] width 55 height 12
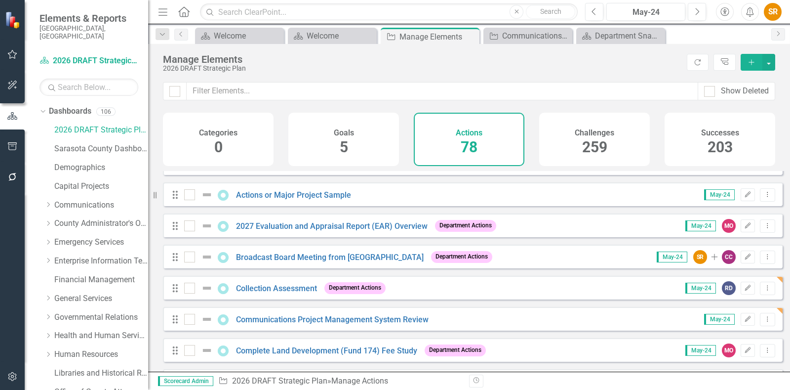
scroll to position [19, 0]
click at [744, 323] on icon "Edit" at bounding box center [747, 320] width 7 height 6
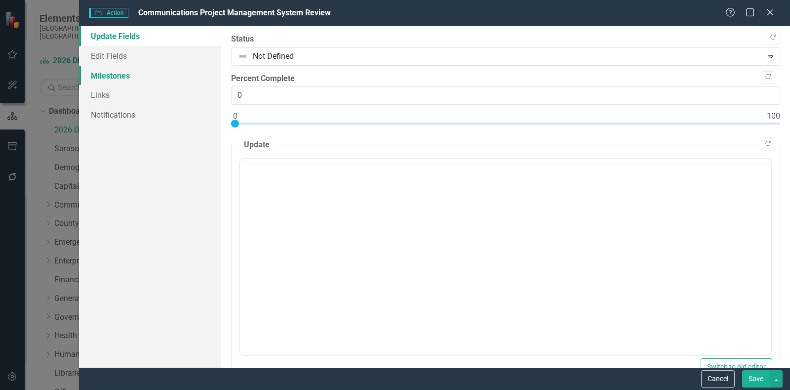
scroll to position [0, 0]
click at [115, 49] on link "Edit Fields" at bounding box center [150, 56] width 142 height 20
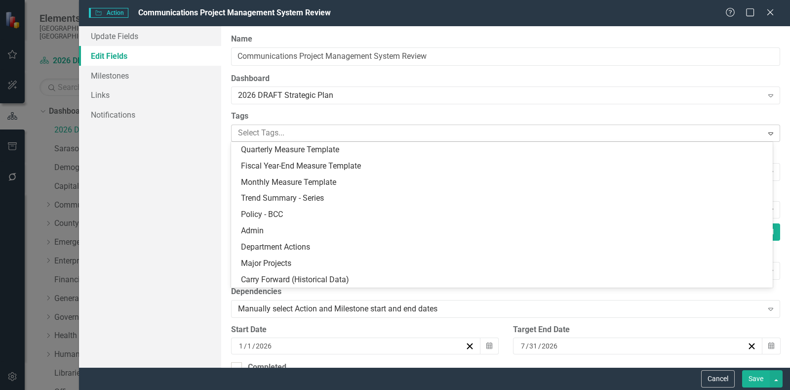
click at [315, 127] on div at bounding box center [498, 132] width 529 height 13
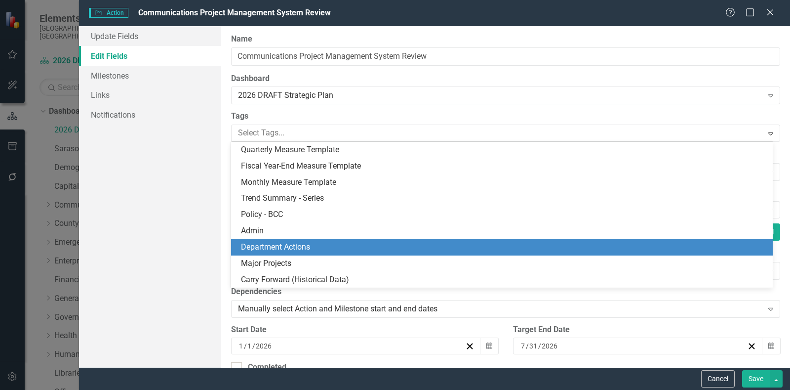
click at [298, 243] on span "Department Actions" at bounding box center [275, 246] width 69 height 9
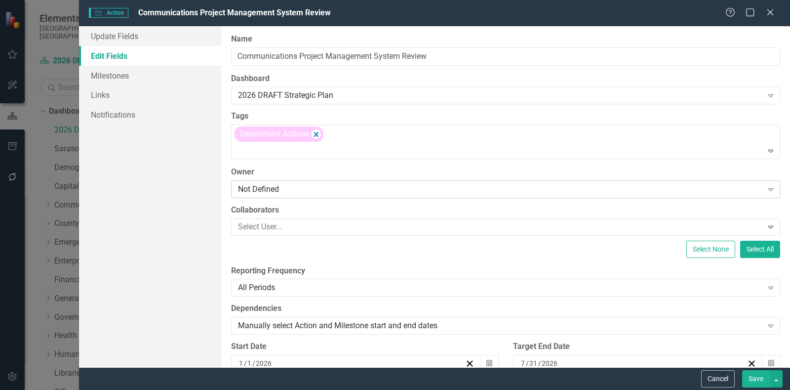
click at [314, 193] on div "Not Defined" at bounding box center [500, 188] width 525 height 11
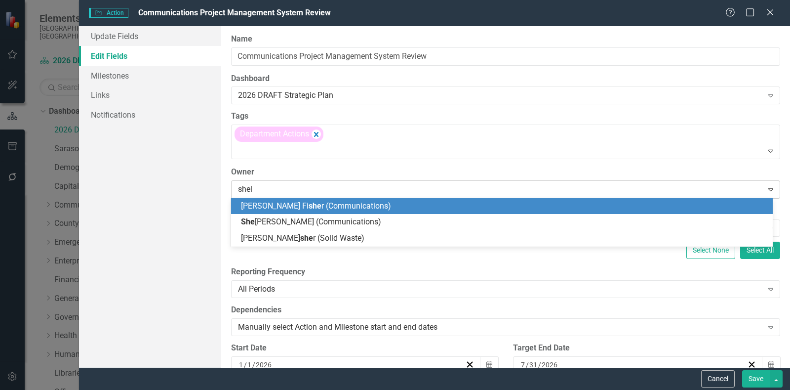
type input "[PERSON_NAME]"
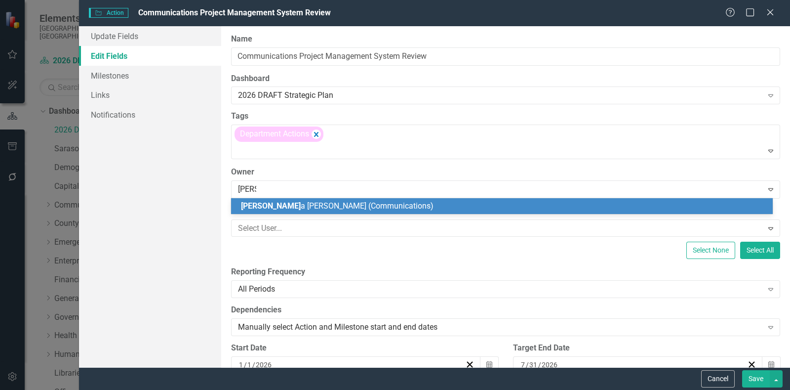
click at [311, 207] on span "[PERSON_NAME] (Communications)" at bounding box center [337, 205] width 193 height 9
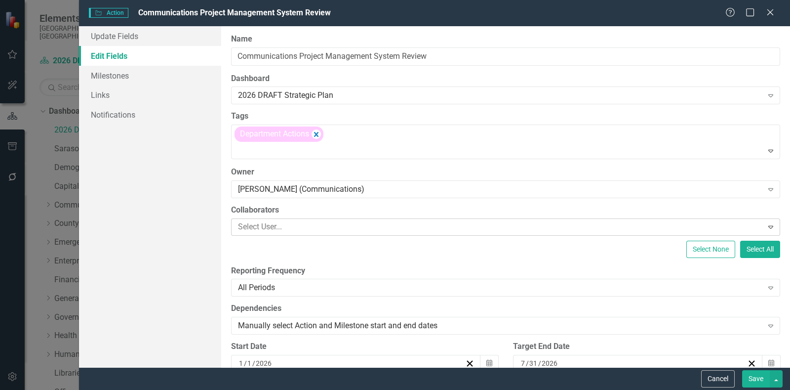
click at [325, 226] on div at bounding box center [498, 226] width 529 height 13
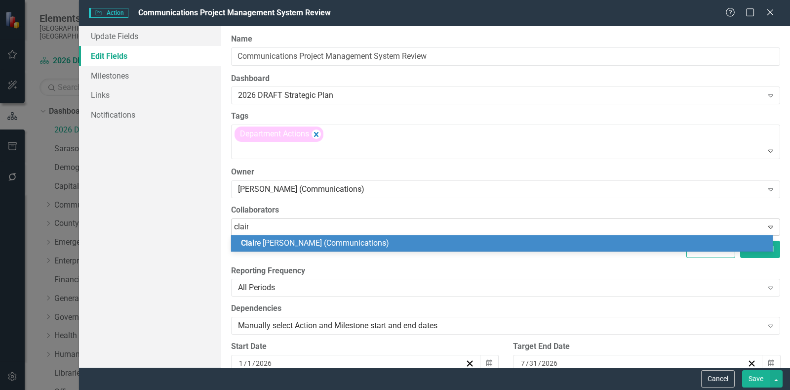
type input "claire"
click at [324, 247] on span "[PERSON_NAME] (Communications)" at bounding box center [334, 242] width 186 height 9
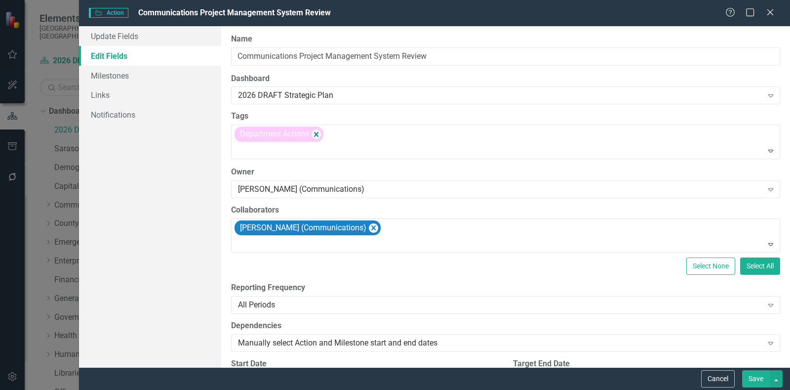
click at [499, 28] on div "ClearPoint Can Do More! How ClearPoint Can Help Close Enterprise plans can auto…" at bounding box center [505, 196] width 569 height 341
click at [395, 259] on div "Select None Select All" at bounding box center [505, 265] width 549 height 17
click at [338, 260] on div "Select None Select All" at bounding box center [505, 265] width 549 height 17
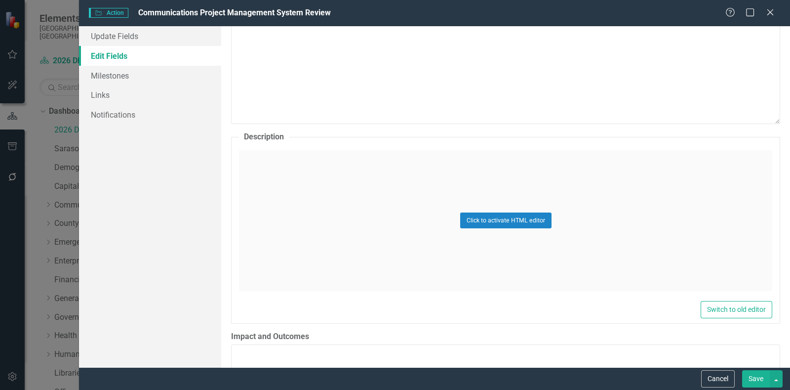
scroll to position [478, 0]
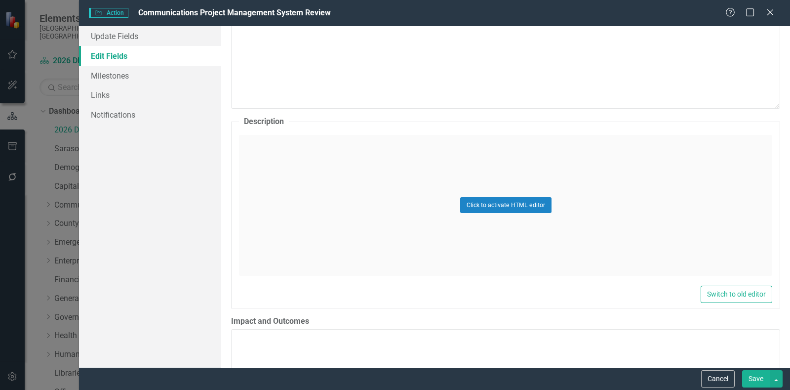
click at [266, 172] on div "Click to activate HTML editor" at bounding box center [506, 205] width 534 height 141
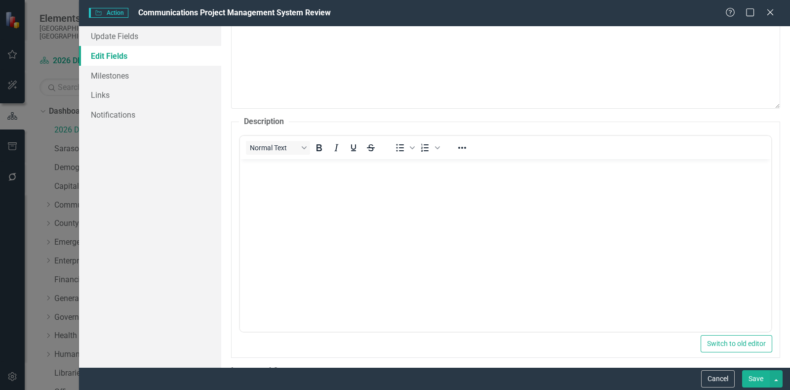
scroll to position [0, 0]
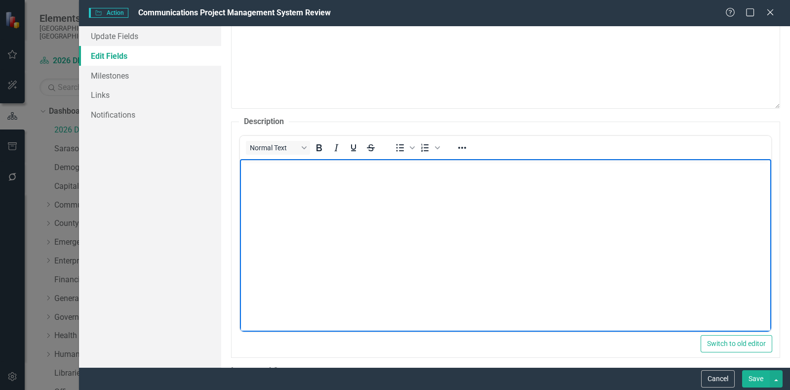
click at [344, 185] on body "Rich Text Area. Press ALT-0 for help." at bounding box center [506, 233] width 532 height 148
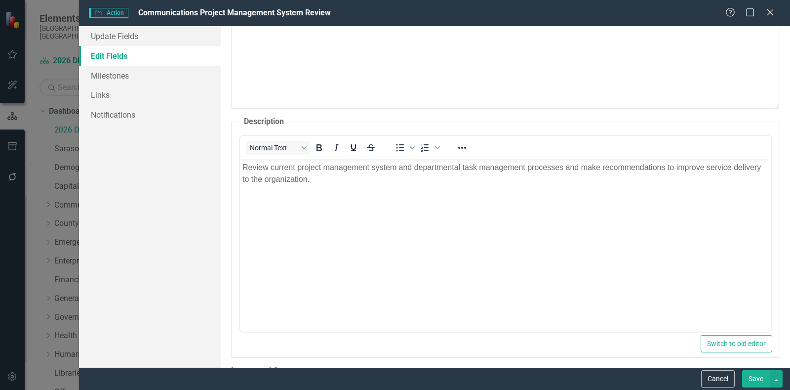
click at [216, 266] on div "Update Fields Edit Fields Milestones Links Notifications" at bounding box center [150, 196] width 142 height 341
click at [756, 378] on button "Save" at bounding box center [756, 378] width 28 height 17
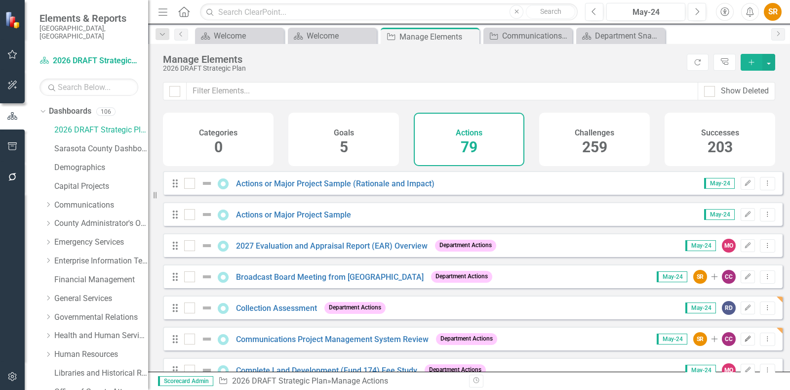
click at [744, 342] on icon "Edit" at bounding box center [747, 339] width 7 height 6
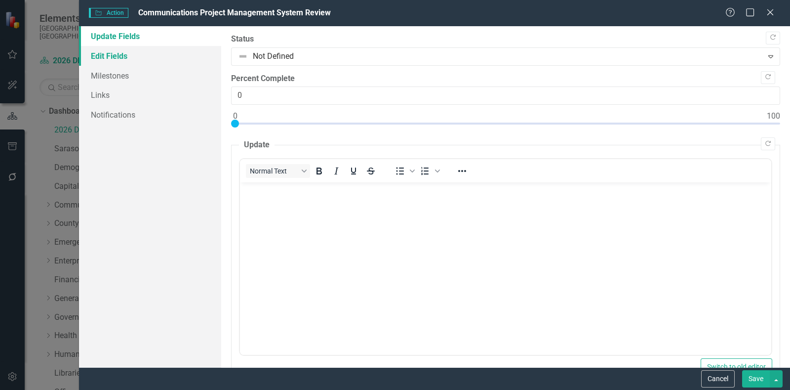
click at [126, 56] on link "Edit Fields" at bounding box center [150, 56] width 142 height 20
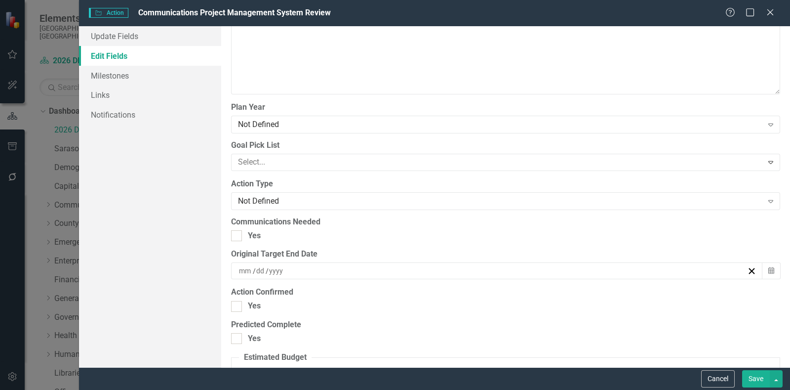
scroll to position [967, 0]
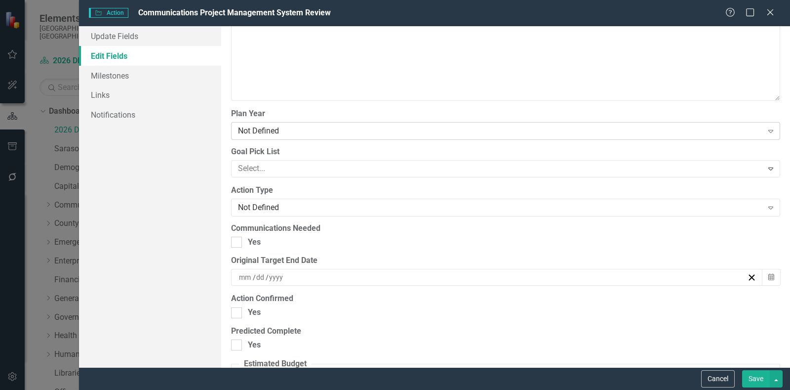
click at [535, 129] on div "Not Defined" at bounding box center [500, 130] width 525 height 11
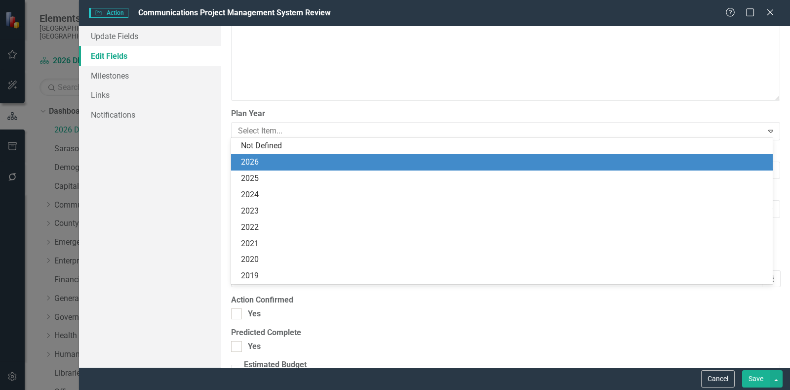
click at [520, 160] on div "2026" at bounding box center [504, 162] width 526 height 11
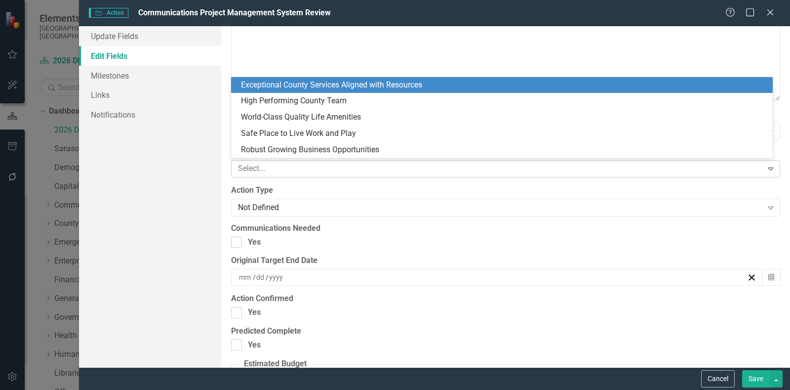
click at [515, 164] on div at bounding box center [498, 168] width 529 height 13
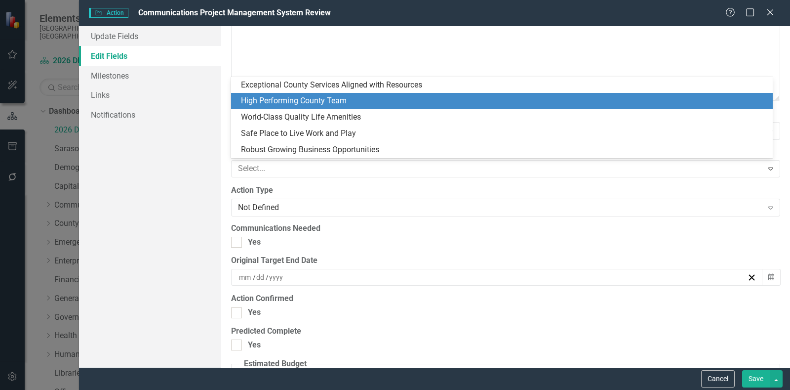
click at [504, 98] on div "High Performing County Team" at bounding box center [504, 100] width 526 height 11
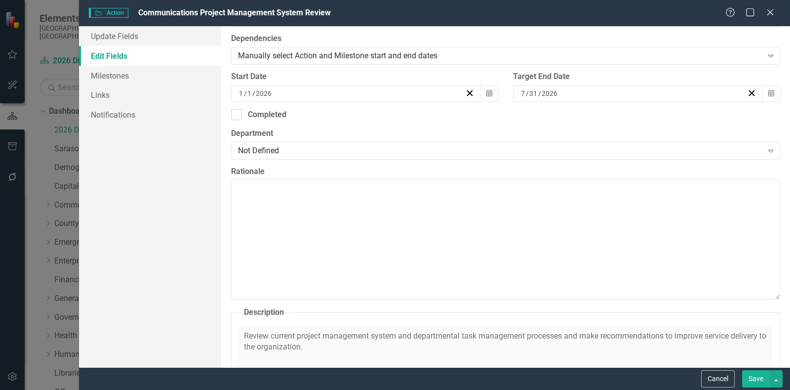
scroll to position [172, 0]
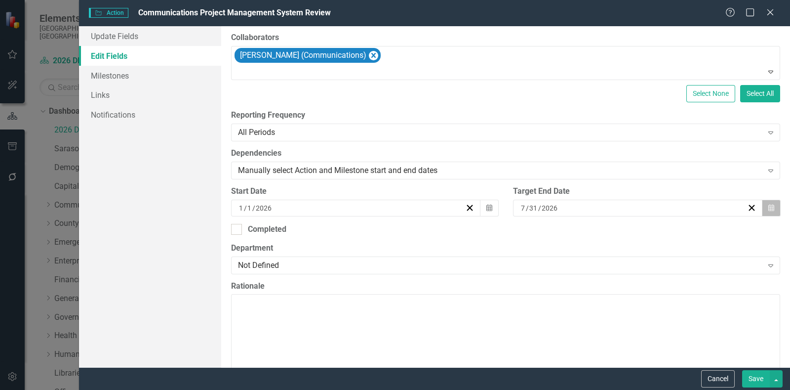
click at [769, 206] on icon "button" at bounding box center [772, 207] width 6 height 7
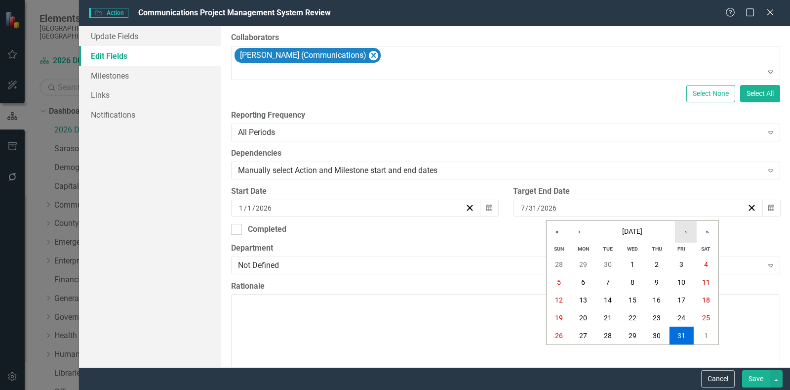
click at [686, 230] on button "›" at bounding box center [686, 232] width 22 height 22
click at [632, 332] on abbr "30" at bounding box center [633, 335] width 8 height 8
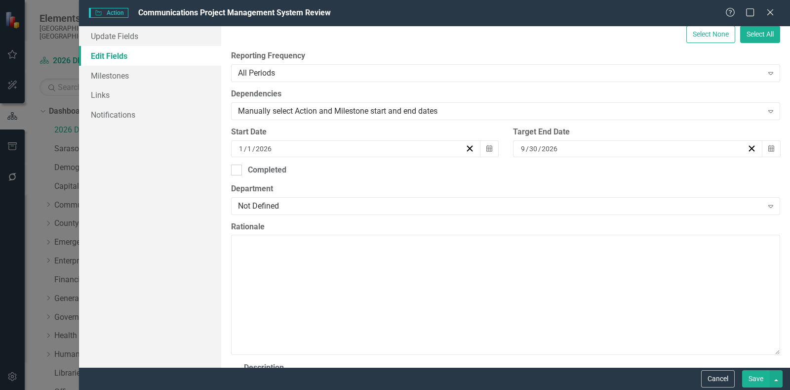
scroll to position [234, 0]
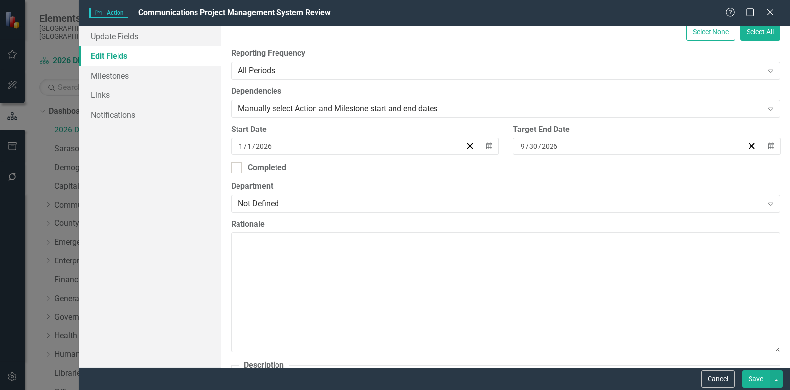
click at [752, 376] on button "Save" at bounding box center [756, 378] width 28 height 17
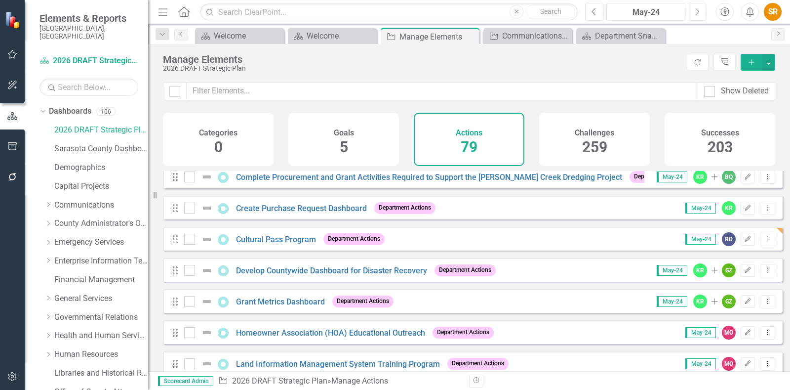
scroll to position [42, 0]
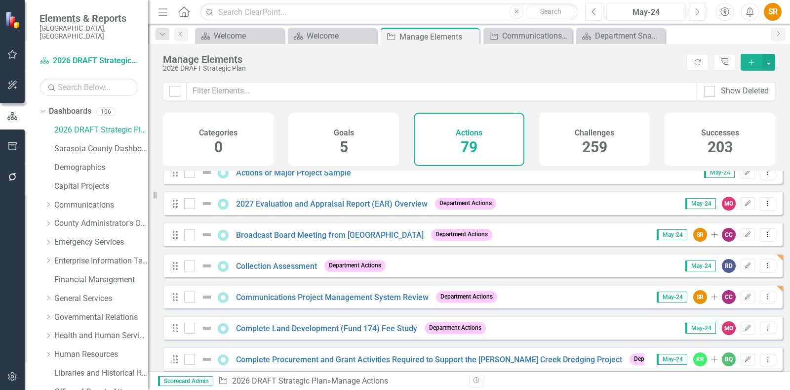
click at [495, 178] on div "Drag Actions or Major Project Sample May-24 Edit Dropdown Menu" at bounding box center [473, 172] width 620 height 24
click at [369, 182] on div "Drag Actions or Major Project Sample May-24 Edit Dropdown Menu" at bounding box center [473, 172] width 620 height 24
click at [288, 177] on link "Actions or Major Project Sample" at bounding box center [293, 172] width 115 height 9
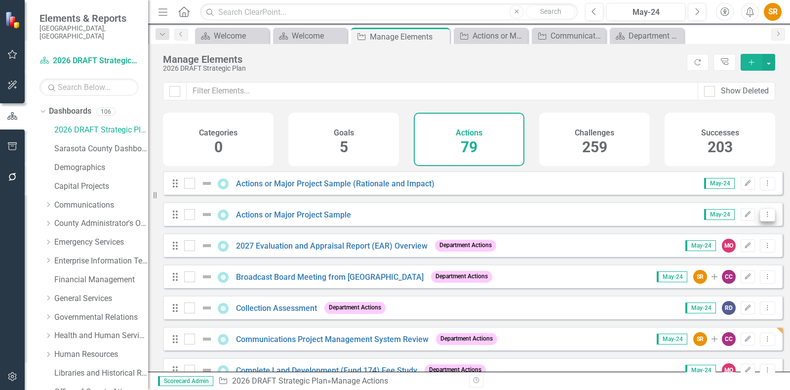
click at [760, 216] on button "Dropdown Menu" at bounding box center [767, 214] width 15 height 13
click at [731, 270] on link "Copy Duplicate Action" at bounding box center [727, 275] width 81 height 18
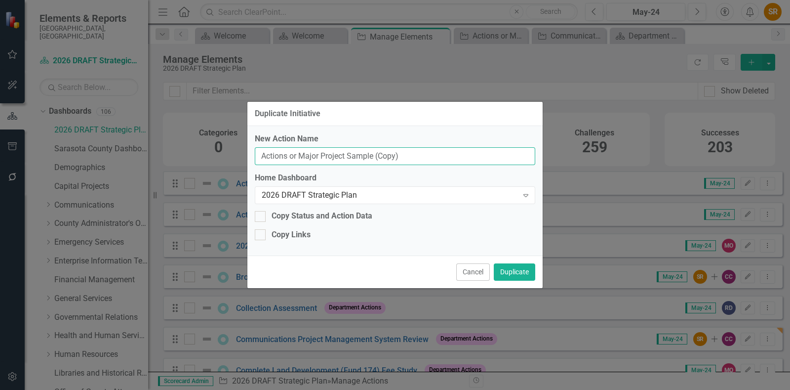
drag, startPoint x: 412, startPoint y: 161, endPoint x: 206, endPoint y: 159, distance: 206.5
click at [206, 159] on div "Duplicate Initiative New Action Name Actions or Major Project Sample (Copy) Hom…" at bounding box center [395, 195] width 790 height 390
paste input "311 Contact Center Service Request Tracking Process"
type input "311 Contact Center Service Request Tracking Process"
click at [510, 269] on button "Duplicate" at bounding box center [514, 271] width 41 height 17
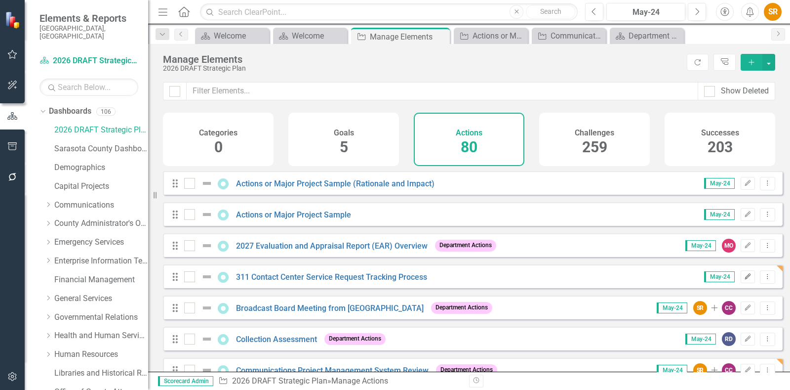
click at [741, 279] on button "Edit" at bounding box center [748, 276] width 14 height 13
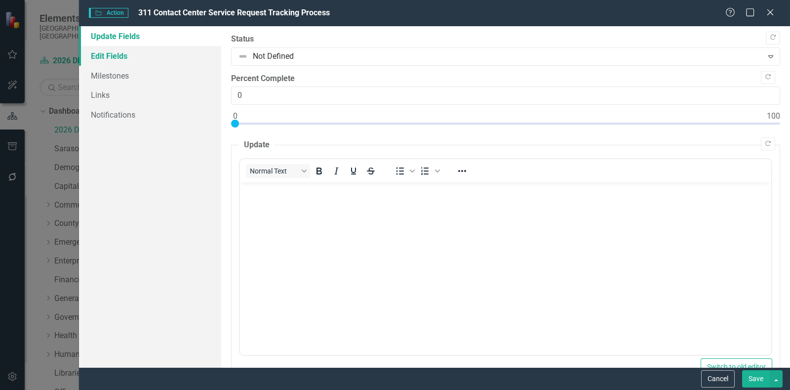
click at [123, 56] on link "Edit Fields" at bounding box center [150, 56] width 142 height 20
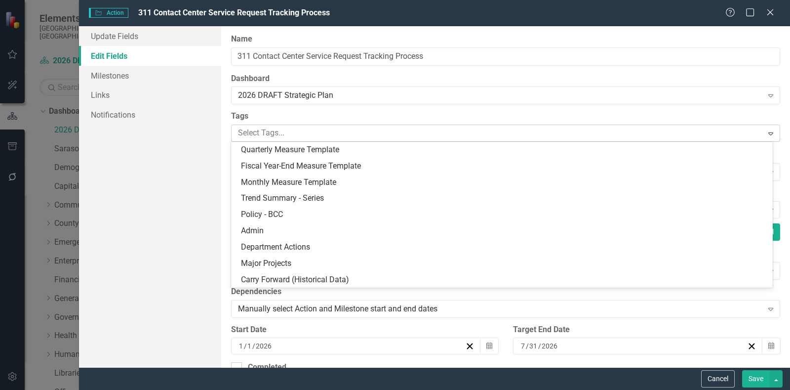
click at [369, 131] on div at bounding box center [498, 132] width 529 height 13
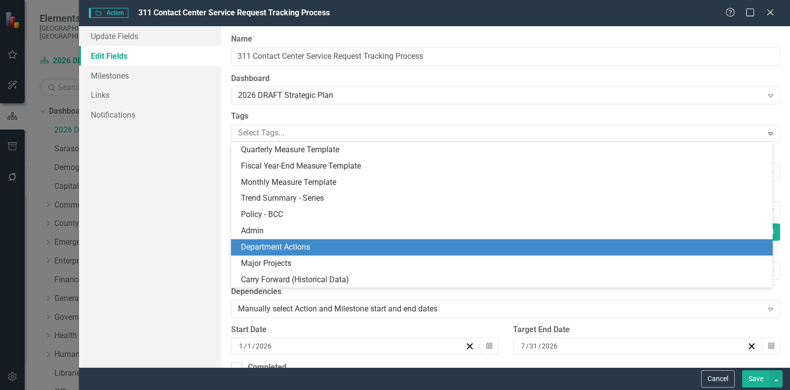
click at [310, 248] on span "Department Actions" at bounding box center [275, 246] width 69 height 9
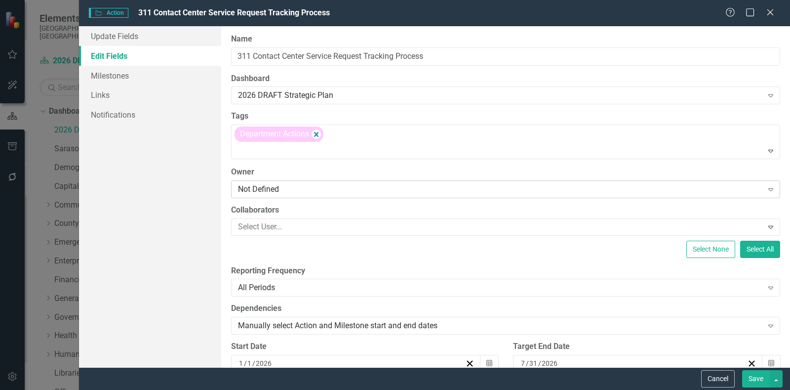
click at [347, 184] on div "Not Defined" at bounding box center [500, 188] width 525 height 11
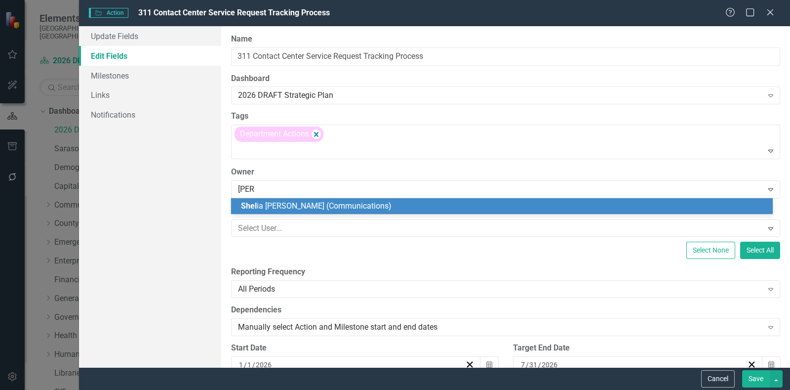
type input "[PERSON_NAME]"
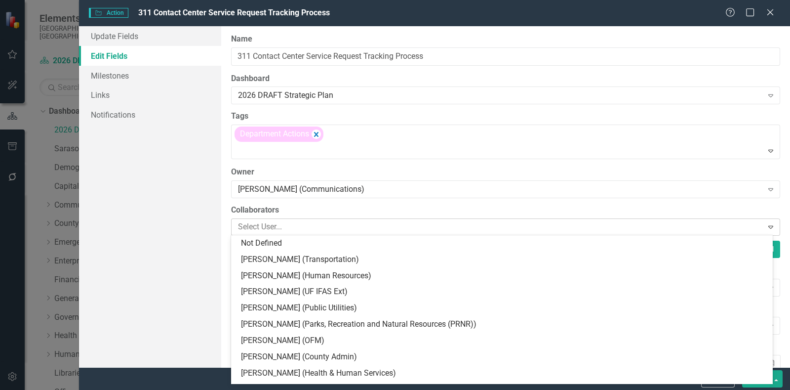
click at [307, 229] on div at bounding box center [498, 226] width 529 height 13
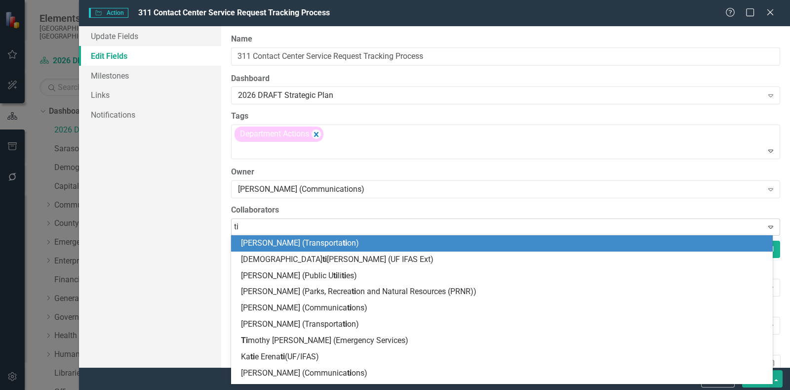
type input "tim"
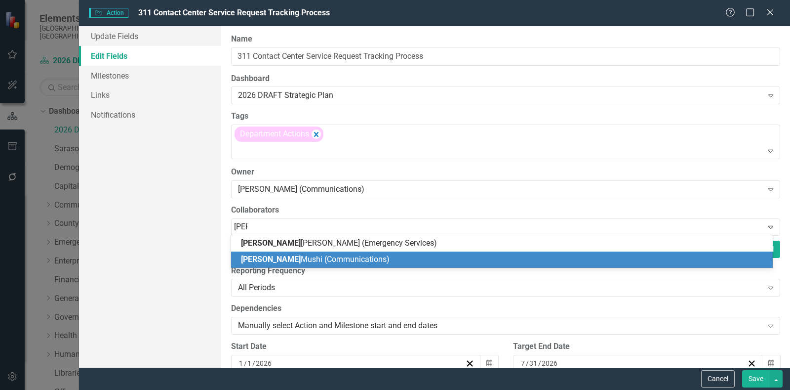
click at [309, 256] on span "Tim Mushi (Communications)" at bounding box center [315, 258] width 149 height 9
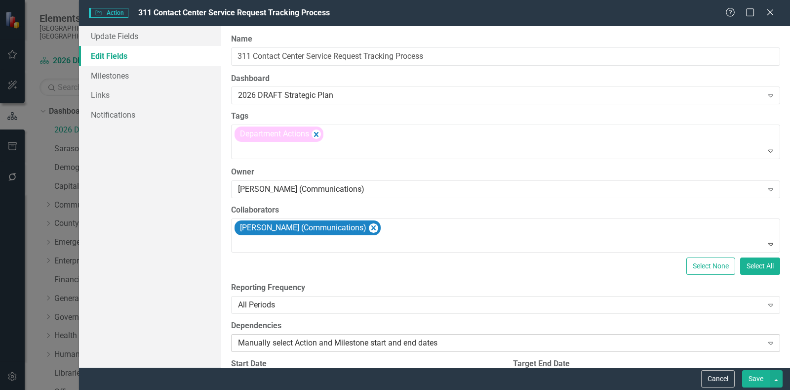
click at [477, 350] on div "Manually select Action and Milestone start and end dates Expand" at bounding box center [505, 343] width 549 height 18
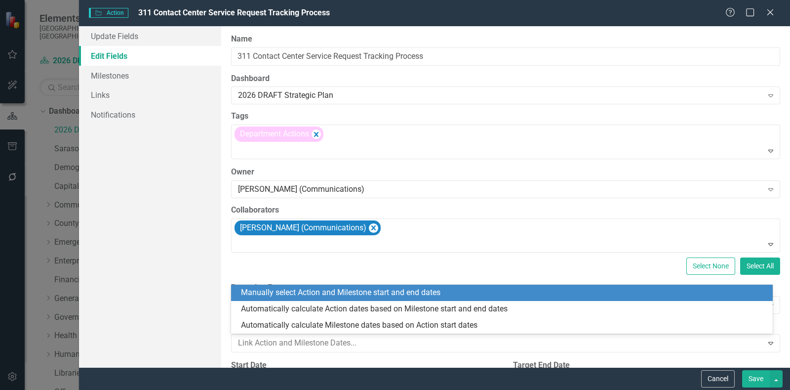
click at [498, 258] on div "Select None Select All" at bounding box center [505, 265] width 549 height 17
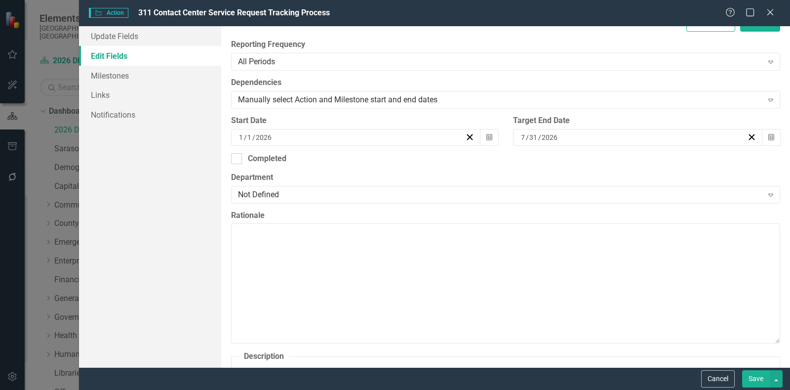
scroll to position [239, 0]
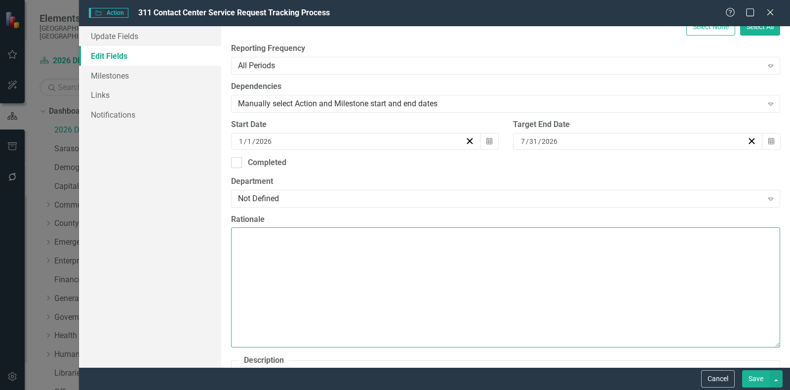
click at [310, 244] on textarea "Rationale" at bounding box center [505, 287] width 549 height 120
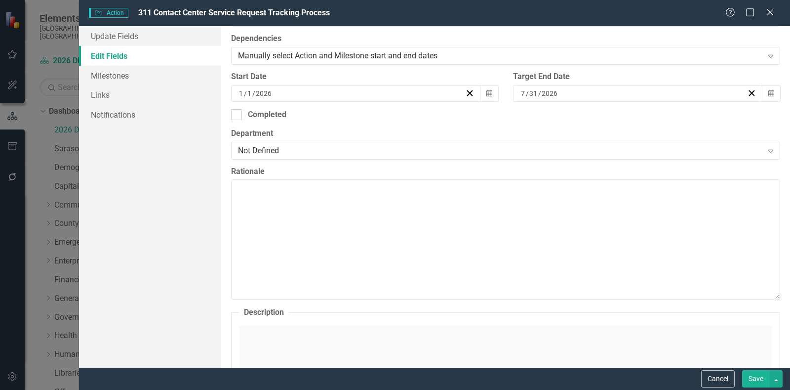
scroll to position [291, 0]
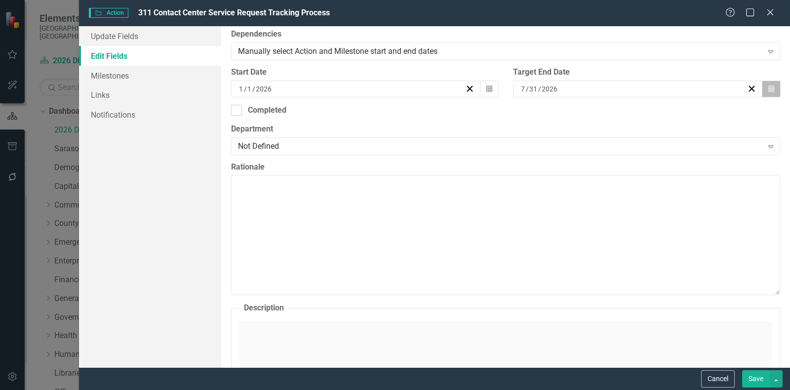
click at [769, 87] on icon "Calendar" at bounding box center [772, 88] width 6 height 7
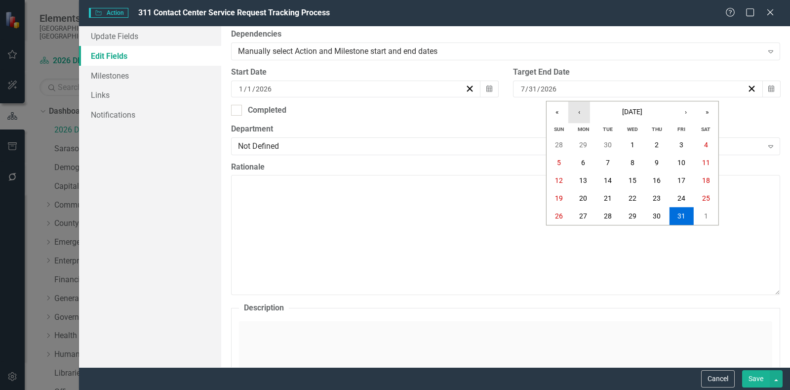
click at [580, 108] on button "‹" at bounding box center [580, 112] width 22 height 22
click at [562, 230] on abbr "31" at bounding box center [559, 234] width 8 height 8
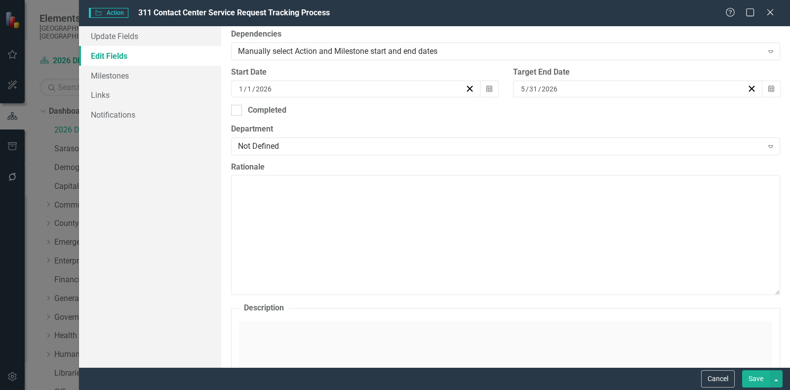
click at [402, 326] on div "Click to activate HTML editor" at bounding box center [506, 391] width 534 height 141
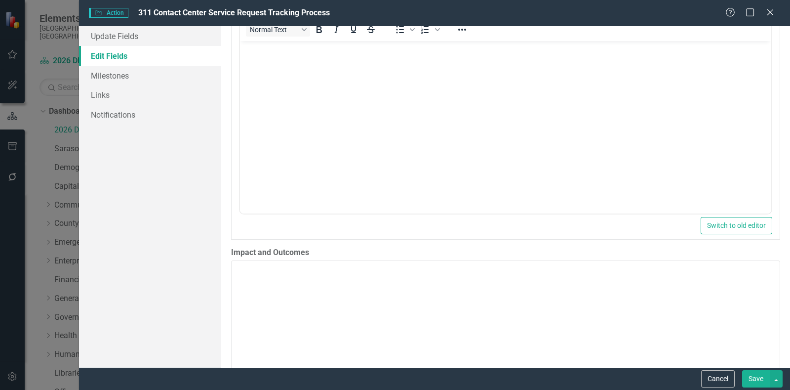
scroll to position [519, 0]
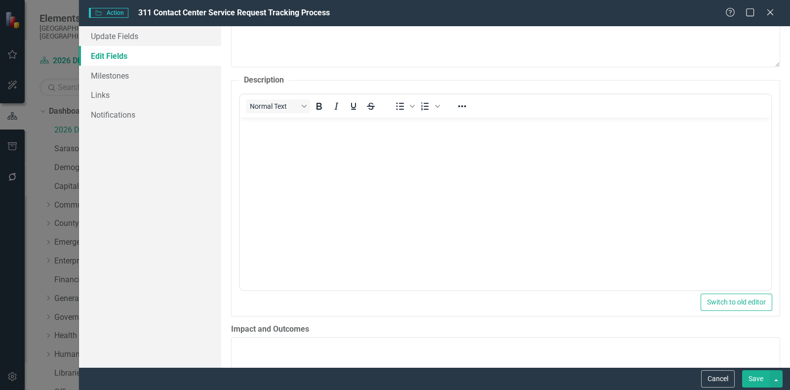
click at [485, 161] on body "Rich Text Area. Press ALT-0 for help." at bounding box center [506, 191] width 532 height 148
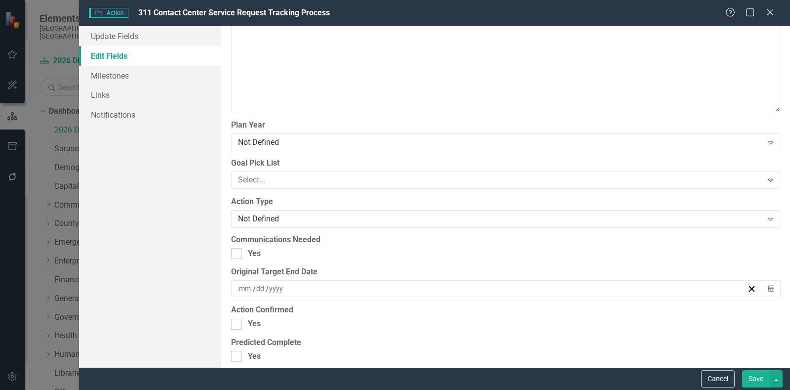
scroll to position [943, 0]
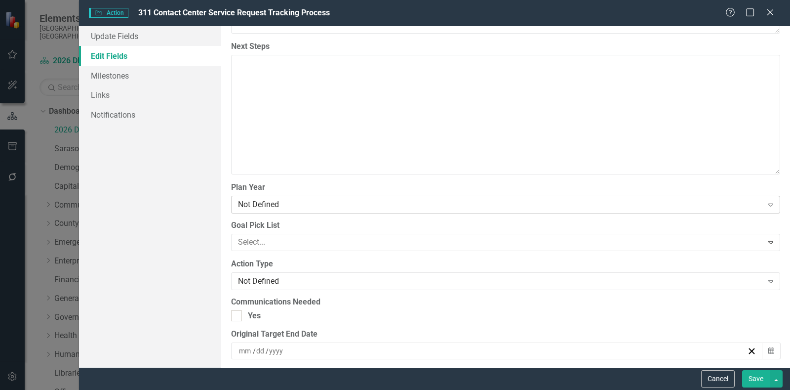
click at [662, 199] on div "Not Defined" at bounding box center [500, 204] width 525 height 11
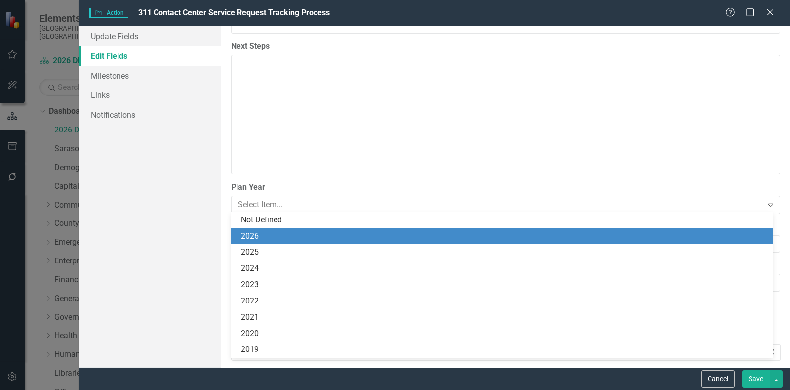
click at [570, 239] on div "2026" at bounding box center [504, 236] width 526 height 11
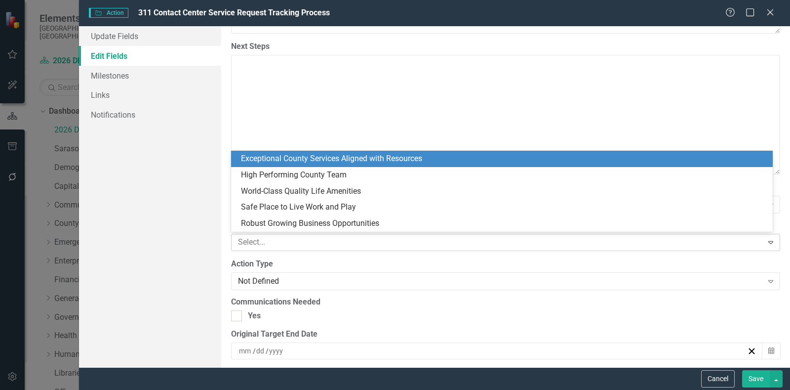
click at [354, 234] on div "Select... Expand" at bounding box center [505, 242] width 549 height 17
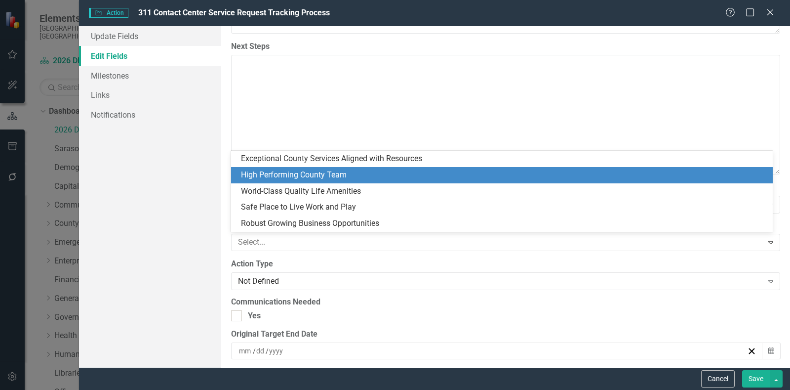
click at [343, 175] on div "High Performing County Team" at bounding box center [504, 174] width 526 height 11
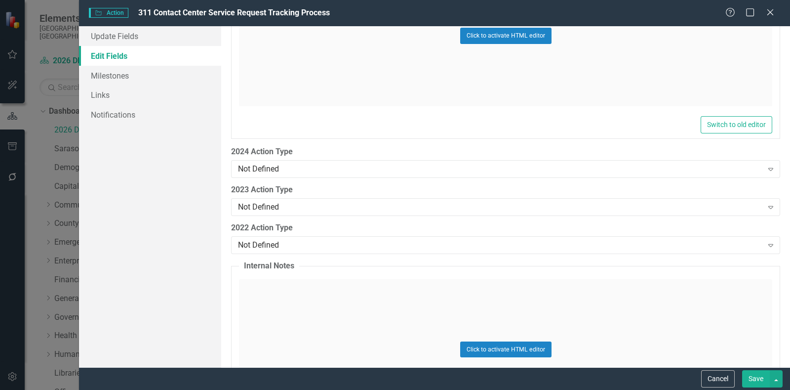
scroll to position [1446, 0]
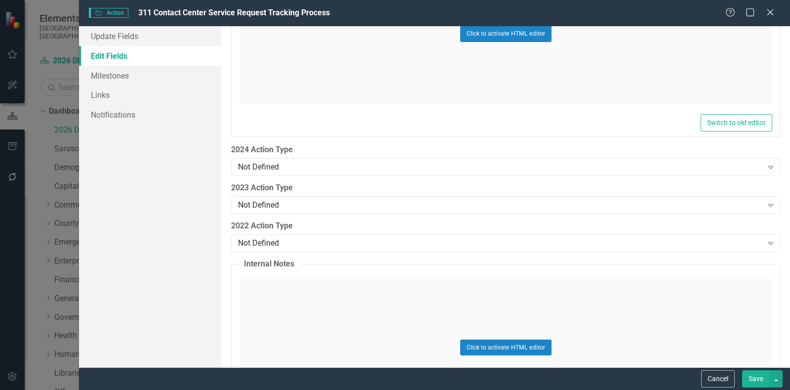
click at [753, 379] on button "Save" at bounding box center [756, 378] width 28 height 17
